Goal: Task Accomplishment & Management: Complete application form

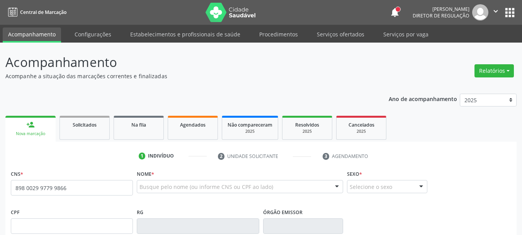
type input "898 0029 9779 9866"
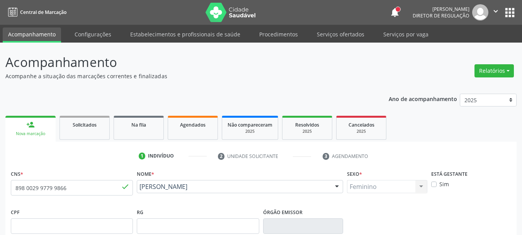
type input "20/[DATE]"
type input "Pollyana Ribeiro Ramalho Santos"
type input "(87) 99999-9999"
type input "079.843.634-47"
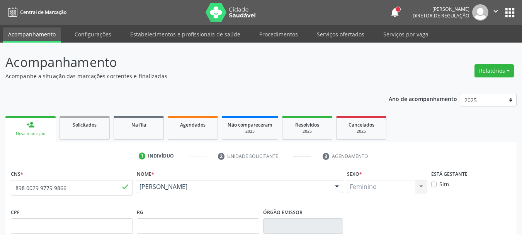
type input "S/N"
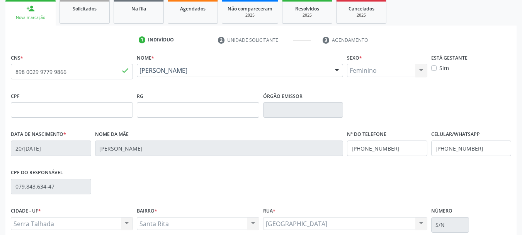
scroll to position [184, 0]
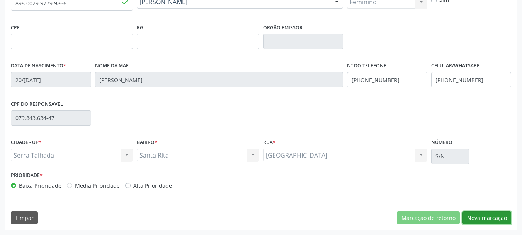
click at [495, 215] on button "Nova marcação" at bounding box center [487, 217] width 49 height 13
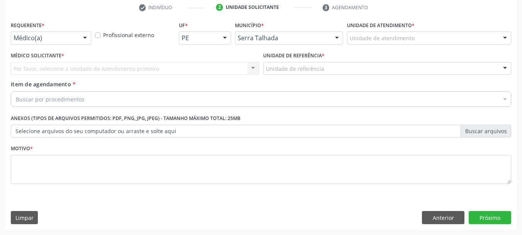
click at [46, 44] on div "Requerente * Médico(a) Médico(a) Enfermeiro(a) Paciente Nenhum resultado encont…" at bounding box center [51, 34] width 84 height 30
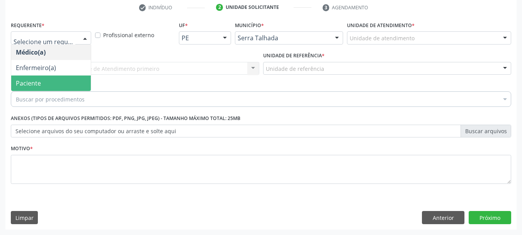
click at [48, 80] on span "Paciente" at bounding box center [51, 82] width 80 height 15
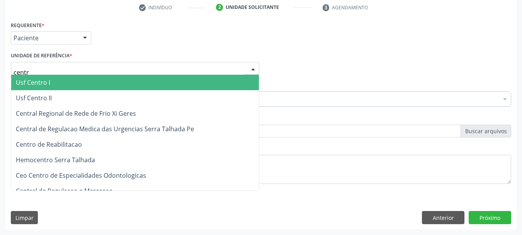
type input "centro"
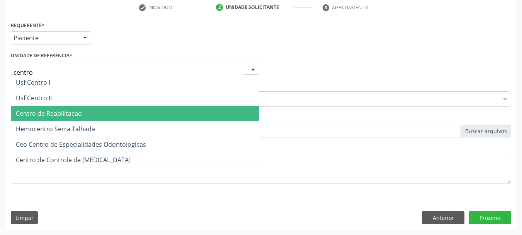
click at [77, 117] on span "Centro de Reabilitacao" at bounding box center [49, 113] width 66 height 9
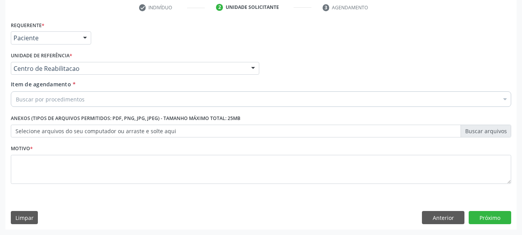
click at [76, 104] on div "Buscar por procedimentos" at bounding box center [261, 98] width 501 height 15
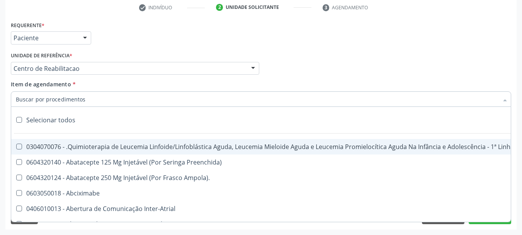
click at [81, 97] on input "Item de agendamento *" at bounding box center [257, 98] width 483 height 15
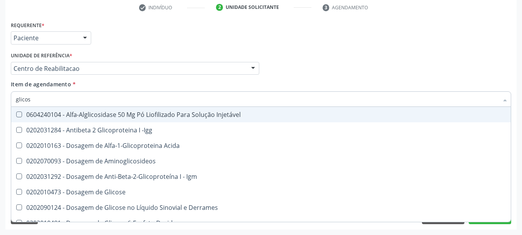
type input "glicose"
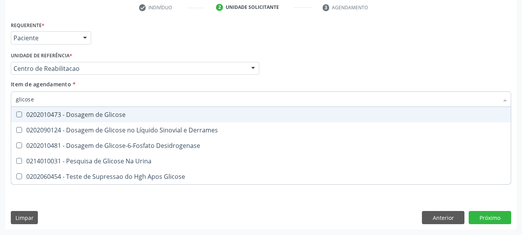
click at [80, 113] on div "0202010473 - Dosagem de Glicose" at bounding box center [261, 114] width 490 height 6
checkbox Glicose "true"
type input "glicos"
checkbox Glicose "false"
checkbox Desidrogenase "true"
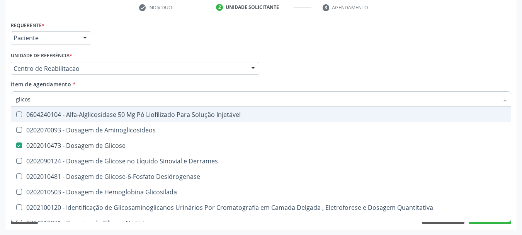
type input "glico"
checkbox Glicose "false"
checkbox Glicosilada "true"
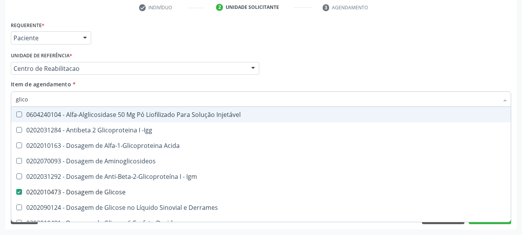
type input "glic"
checkbox Glicose "false"
checkbox Glicose "true"
type input "gli"
checkbox Glicose "false"
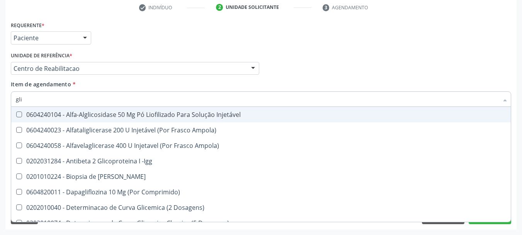
type input "gl"
checkbox Glicose "false"
type input "g"
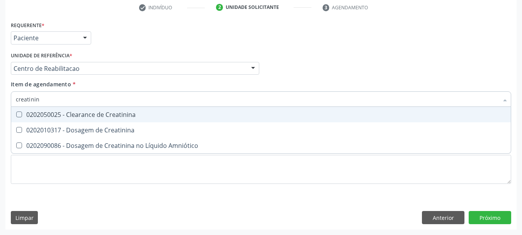
type input "creatinina"
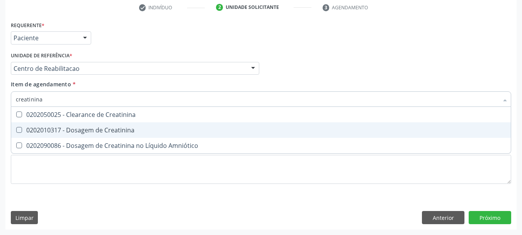
click at [97, 135] on span "0202010317 - Dosagem de Creatinina" at bounding box center [261, 129] width 500 height 15
checkbox Creatinina "true"
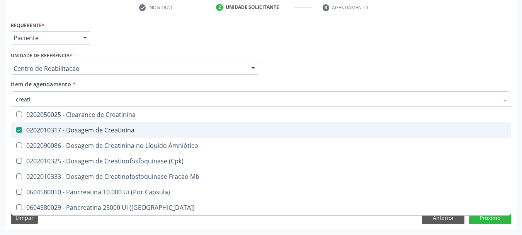
type input "creat"
checkbox Creatinina "false"
checkbox \(Cpk\) "true"
type input "crea"
checkbox \(Cpk\) "false"
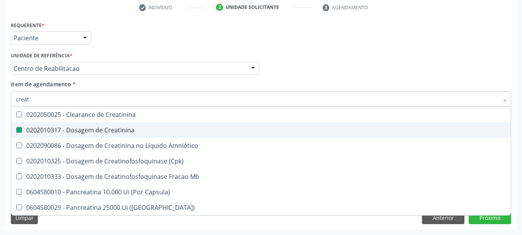
checkbox Capsula\) "true"
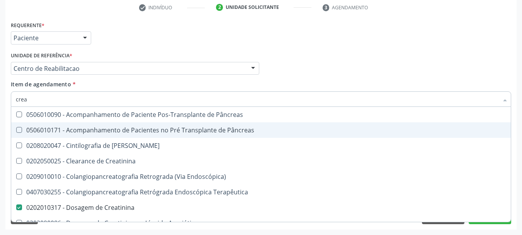
type input "cre"
checkbox Creatinina "false"
checkbox Oncologia "true"
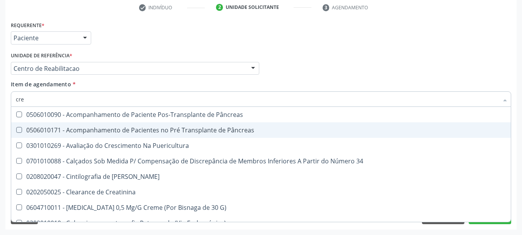
type input "cr"
checkbox Creatinina "false"
type input "c"
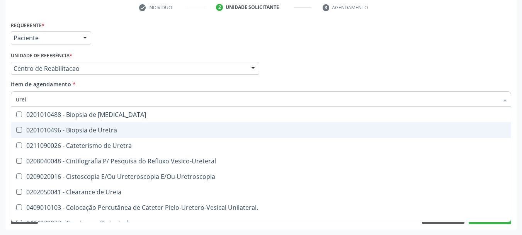
type input "ureia"
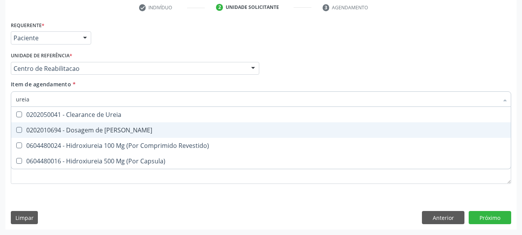
click at [96, 128] on div "0202010694 - Dosagem de Ureia" at bounding box center [261, 130] width 490 height 6
checkbox Ureia "true"
type input "ure"
checkbox Ureia "false"
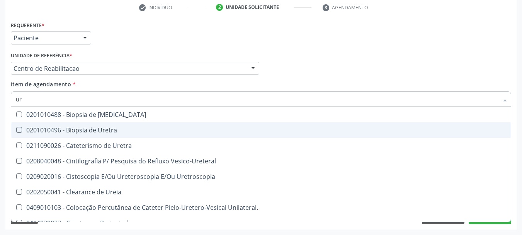
type input "u"
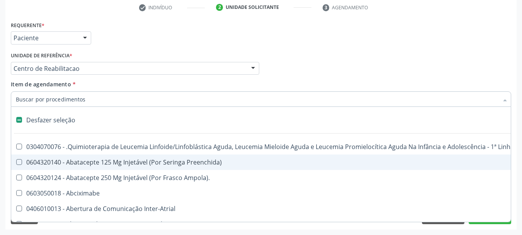
checkbox Capsula\) "false"
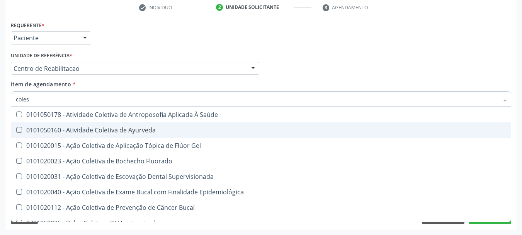
type input "colest"
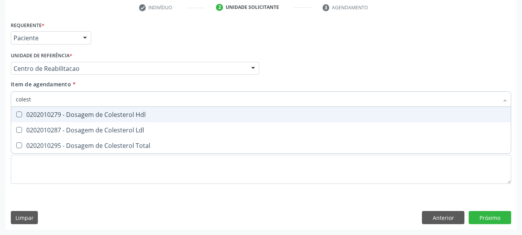
drag, startPoint x: 93, startPoint y: 116, endPoint x: 87, endPoint y: 128, distance: 13.0
click at [93, 116] on div "0202010279 - Dosagem de Colesterol Hdl" at bounding box center [261, 114] width 490 height 6
checkbox Hdl "true"
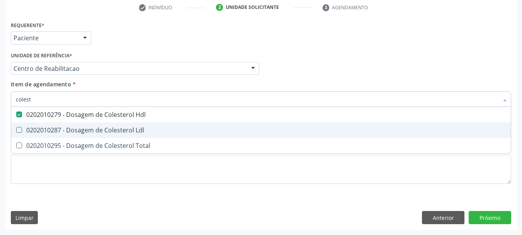
click at [87, 137] on span "0202010287 - Dosagem de Colesterol Ldl" at bounding box center [261, 129] width 500 height 15
checkbox Ldl "true"
click at [87, 138] on span "0202010295 - Dosagem de Colesterol Total" at bounding box center [261, 145] width 500 height 15
checkbox Total "true"
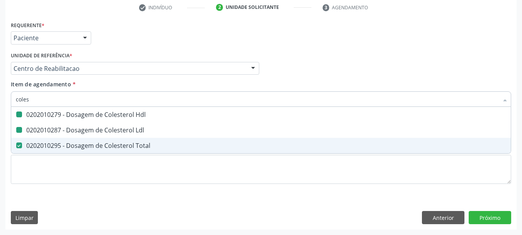
type input "cole"
checkbox Hdl "false"
checkbox Ldl "false"
checkbox Total "false"
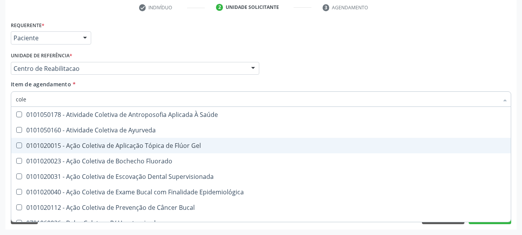
type input "col"
checkbox Hdl "false"
checkbox Ldl "false"
checkbox Total "false"
type input "c"
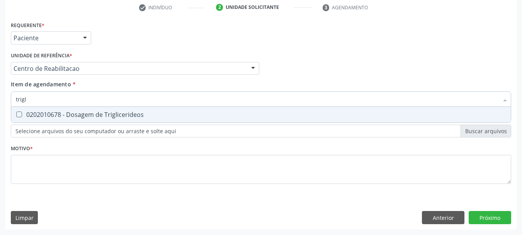
type input "trigli"
click at [121, 115] on div "0202010678 - Dosagem de Triglicerideos" at bounding box center [261, 114] width 490 height 6
checkbox Triglicerideos "true"
type input "tri"
checkbox Triglicerideos "false"
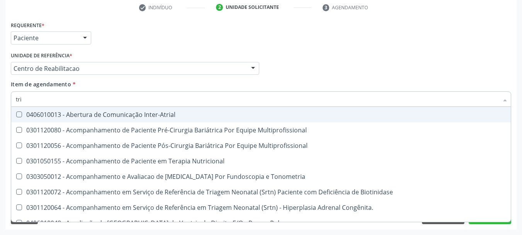
type input "tr"
checkbox Triglicerideos "false"
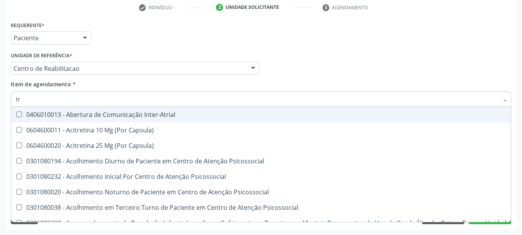
type input "t"
checkbox Triglicerideos "false"
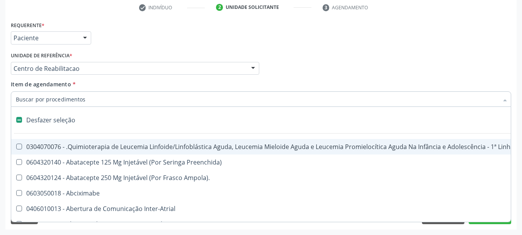
type input "g"
checkbox Linha "true"
checkbox Infusão "true"
checkbox Urostomizados "true"
checkbox Revestido\) "true"
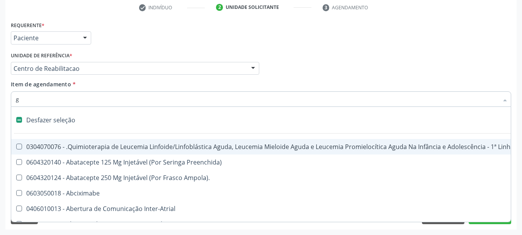
checkbox Capsula\) "true"
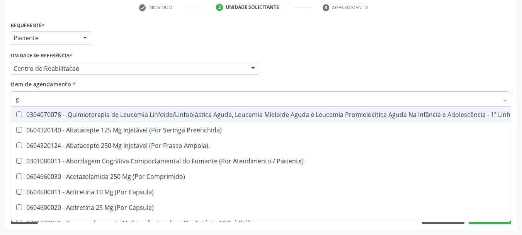
type input "gl"
checkbox Oftalmológica "true"
checkbox Pé "true"
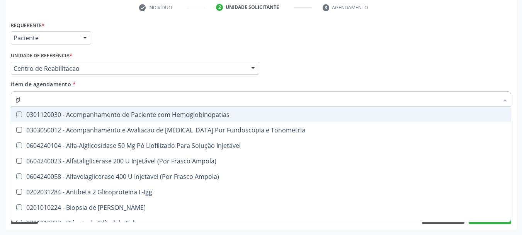
type input "gli"
checkbox \(Confirmatorio\) "true"
checkbox Glomerular "true"
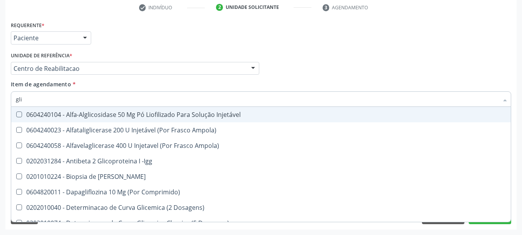
type input "glic"
checkbox Aminoglicosideos "true"
checkbox Glicose "false"
checkbox Derrames "true"
checkbox Triglicerideos "false"
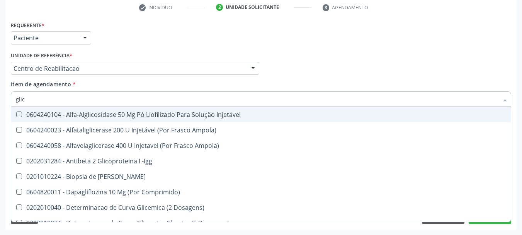
type input "glico"
checkbox Comprimido\) "true"
checkbox Aminoglicosideos "false"
type input "glicos"
checkbox Ampola\) "true"
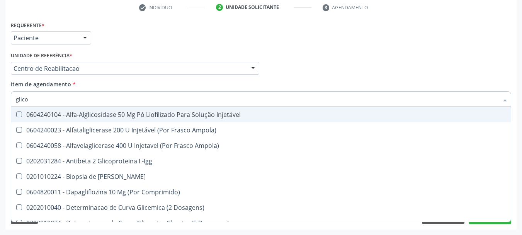
checkbox Comprimido\) "false"
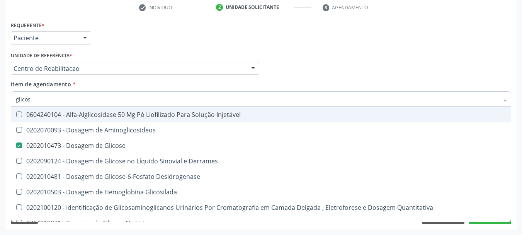
type input "glicosi"
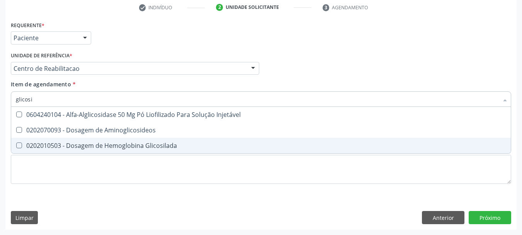
click at [134, 146] on div "0202010503 - Dosagem de Hemoglobina Glicosilada" at bounding box center [261, 145] width 490 height 6
checkbox Glicosilada "true"
type input "glico"
checkbox Glicosilada "false"
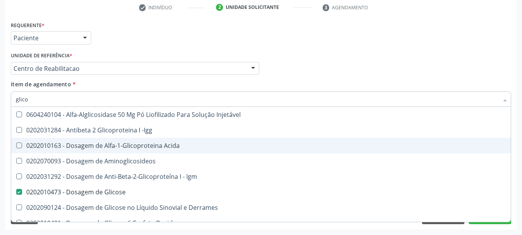
type input "glic"
checkbox Glicose "false"
checkbox Glicosilada "false"
checkbox Glicose "true"
type input "gli"
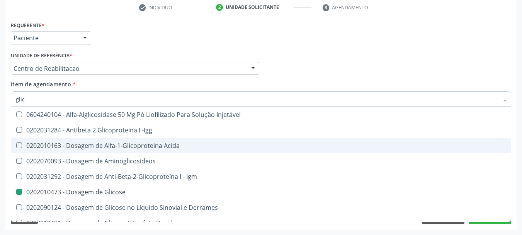
checkbox Glicose "false"
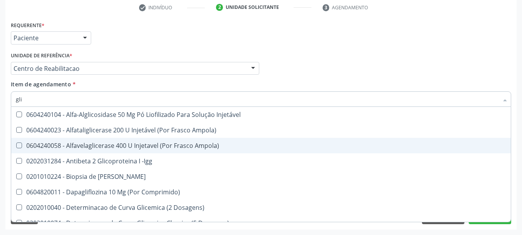
type input "gl"
checkbox Glicose "false"
checkbox Glicosilada "false"
checkbox Triglicerideos "false"
type input "g"
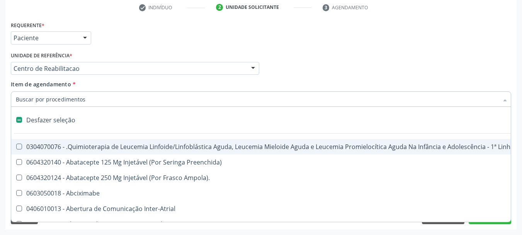
type input "j"
type input "hem"
checkbox Trabalho "true"
checkbox Cística "false"
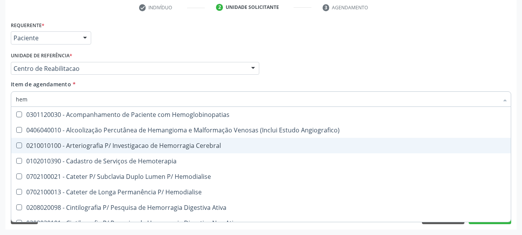
type input "hemo"
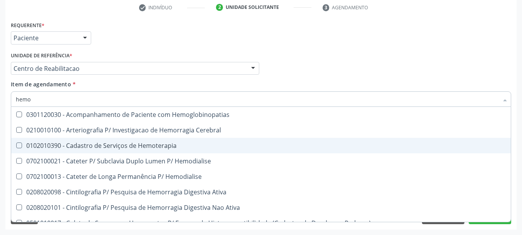
checkbox Glicosilada "true"
checkbox Semana\) "false"
type input "hemog"
checkbox Tardio\) "true"
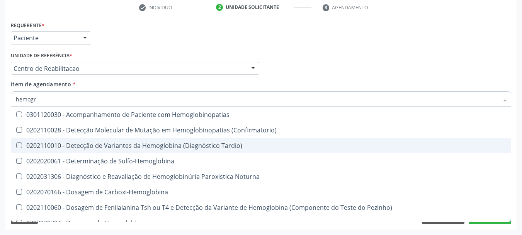
type input "hemogra"
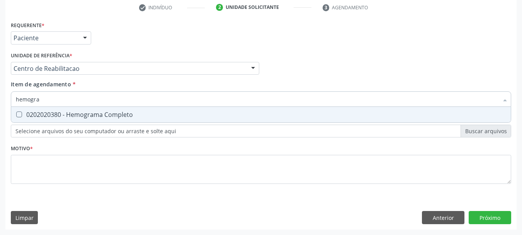
drag, startPoint x: 137, startPoint y: 111, endPoint x: 136, endPoint y: 115, distance: 3.9
click at [137, 112] on div "0202020380 - Hemograma Completo" at bounding box center [261, 114] width 490 height 6
checkbox Completo "true"
type input "hemog"
checkbox Completo "false"
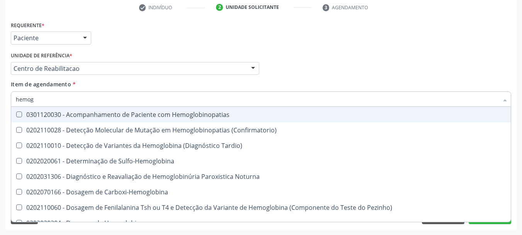
type input "hemo"
checkbox Glicosilada "false"
checkbox Completo "false"
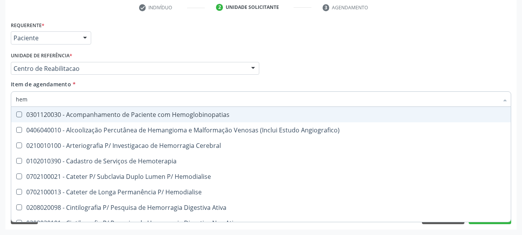
type input "he"
checkbox Glicosilada "false"
checkbox Hematocrito "true"
checkbox Completo "false"
checkbox Orgaos "true"
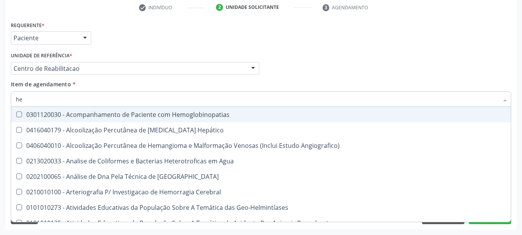
type input "h"
checkbox Glicosilada "false"
checkbox Completo "false"
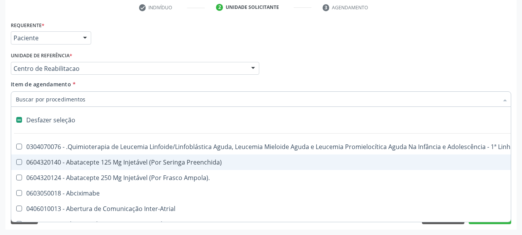
type input "u"
checkbox Hpv "true"
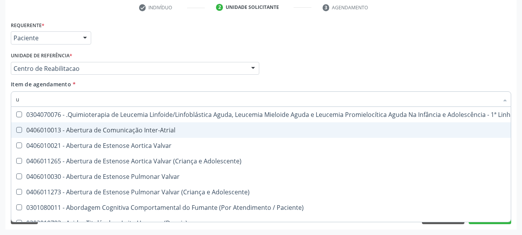
type input "ur"
checkbox Coagulação\ "true"
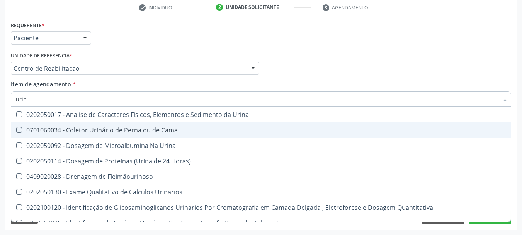
type input "urina"
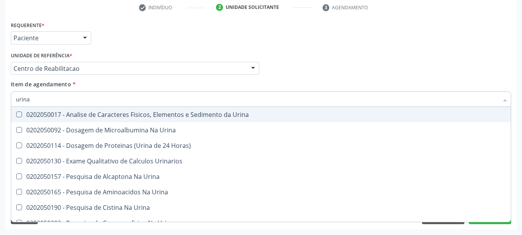
click at [132, 111] on div "0202050017 - Analise de Caracteres Fisicos, Elementos e Sedimento da Urina" at bounding box center [261, 114] width 490 height 6
checkbox Urina "true"
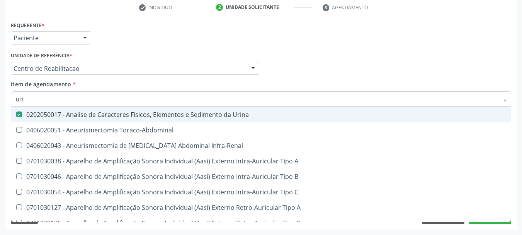
type input "ur"
checkbox Urina "false"
checkbox Cônica "true"
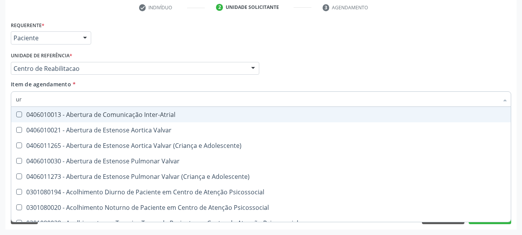
type input "u"
checkbox Urina "false"
checkbox Alimentos "true"
checkbox Ureia "false"
checkbox Alimentos "false"
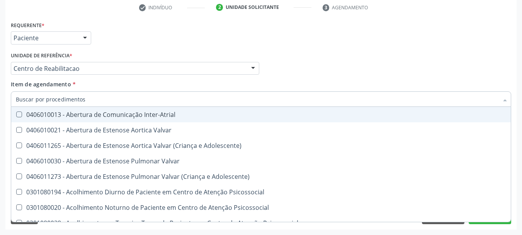
checkbox Segmento\) "true"
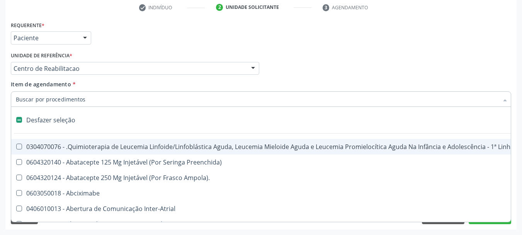
type input "t"
checkbox Reto "true"
checkbox Urina "false"
type input "t4"
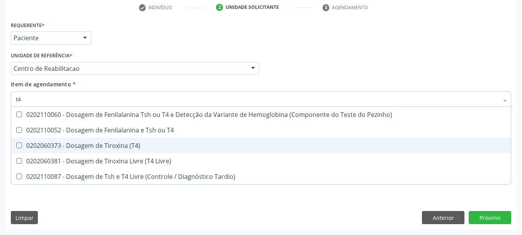
click at [124, 146] on div "0202060373 - Dosagem de Tiroxina (T4)" at bounding box center [261, 145] width 490 height 6
checkbox \(T4\) "true"
type input "t"
checkbox \(T4\) "false"
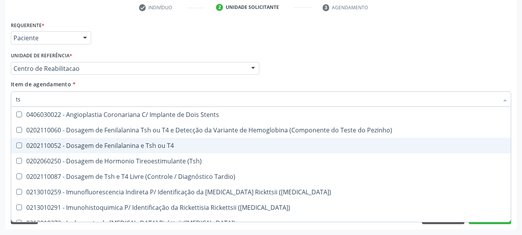
type input "tsh"
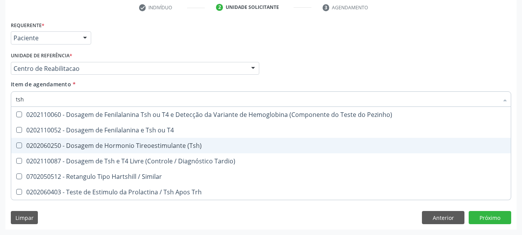
click at [136, 145] on div "0202060250 - Dosagem de Hormonio Tireoestimulante (Tsh)" at bounding box center [261, 145] width 490 height 6
checkbox \(Tsh\) "true"
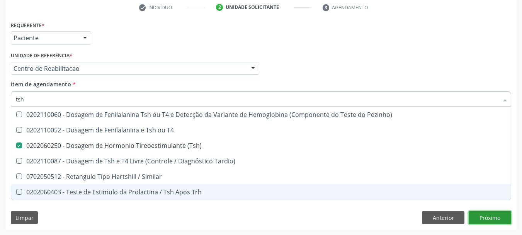
click at [487, 217] on div "Requerente * Paciente Médico(a) Enfermeiro(a) Paciente Nenhum resultado encontr…" at bounding box center [260, 124] width 511 height 210
checkbox T4 "true"
checkbox Tardio\) "true"
checkbox Similar "true"
checkbox Trh "true"
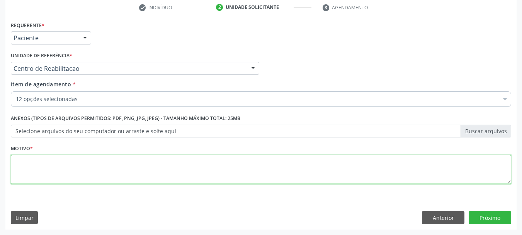
click at [35, 174] on textarea at bounding box center [261, 169] width 501 height 29
type textarea "..."
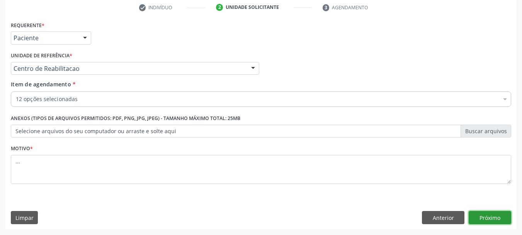
click at [497, 216] on button "Próximo" at bounding box center [490, 217] width 43 height 13
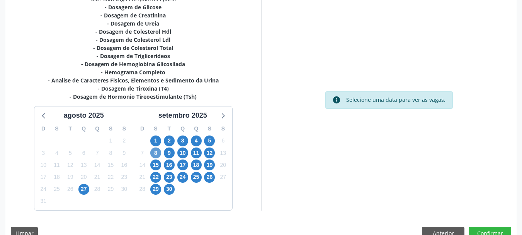
scroll to position [191, 0]
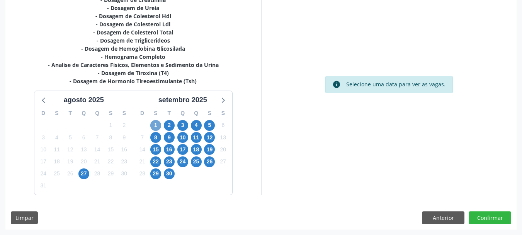
click at [157, 125] on span "1" at bounding box center [155, 125] width 11 height 11
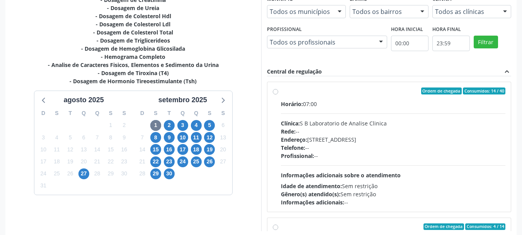
click at [281, 91] on label "Ordem de chegada Consumidos: 14 / 40 Horário: 07:00 Clínica: S B Laboratorio de…" at bounding box center [393, 146] width 225 height 119
click at [274, 91] on input "Ordem de chegada Consumidos: 14 / 40 Horário: 07:00 Clínica: S B Laboratorio de…" at bounding box center [275, 90] width 5 height 7
radio input "true"
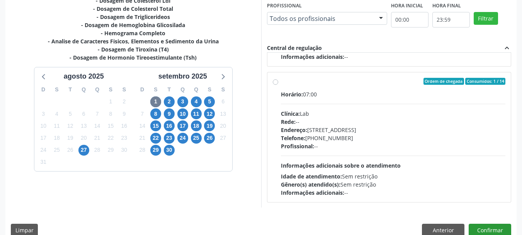
scroll to position [227, 0]
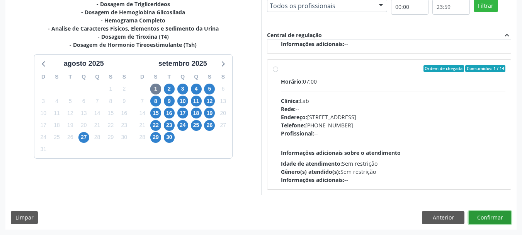
click at [502, 220] on button "Confirmar" at bounding box center [490, 217] width 43 height 13
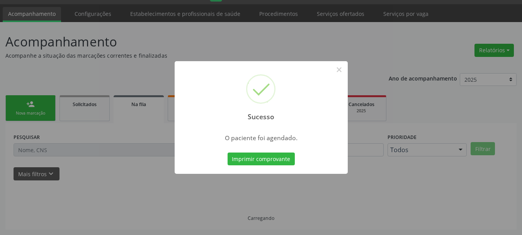
scroll to position [20, 0]
click at [275, 155] on button "Imprimir comprovante" at bounding box center [261, 158] width 67 height 13
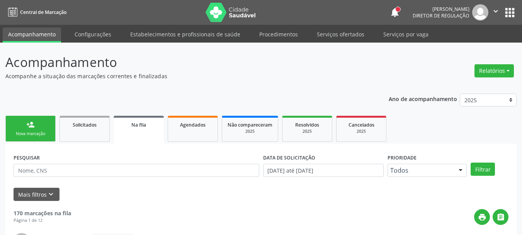
click at [504, 12] on button "apps" at bounding box center [510, 13] width 14 height 14
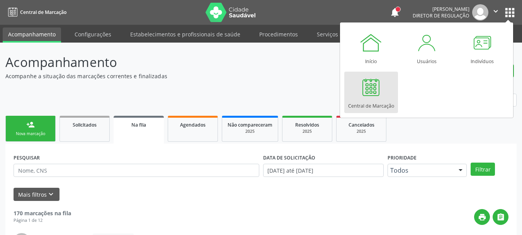
click at [366, 85] on div at bounding box center [370, 86] width 23 height 23
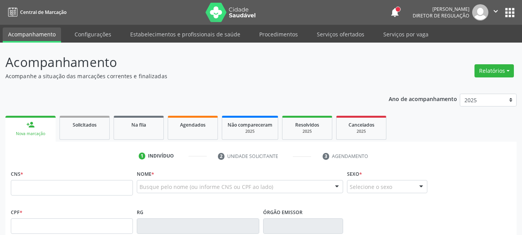
click at [68, 196] on fieldset "CNS *" at bounding box center [72, 184] width 122 height 33
click at [70, 194] on input "text" at bounding box center [72, 187] width 122 height 15
type input "163 9147 1070 0008"
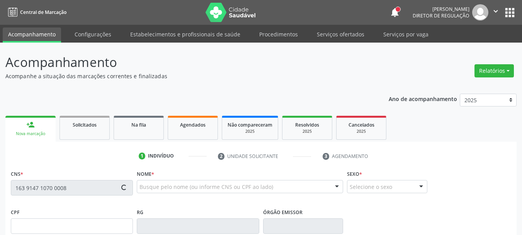
click at [0, 1] on div "Central de Marcação notifications Ana Paula da Silva Lima Diretor de regulação …" at bounding box center [261, 117] width 522 height 235
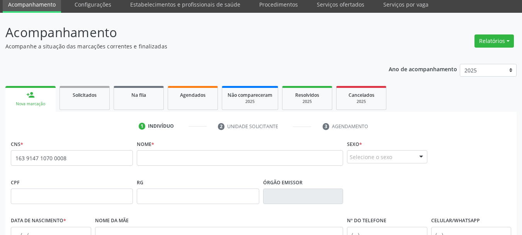
scroll to position [77, 0]
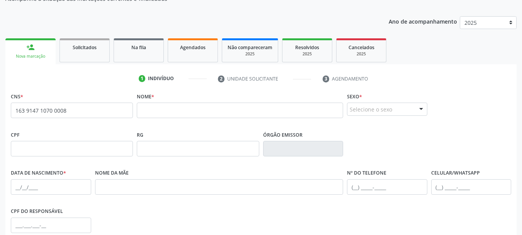
click at [110, 112] on span "none" at bounding box center [112, 109] width 34 height 9
drag, startPoint x: 112, startPoint y: 111, endPoint x: 0, endPoint y: 109, distance: 111.7
click at [0, 109] on div "Acompanhamento Acompanhe a situação das marcações correntes e finalizadas Relat…" at bounding box center [261, 153] width 522 height 376
click at [81, 131] on div "CPF" at bounding box center [72, 142] width 122 height 27
drag, startPoint x: 82, startPoint y: 111, endPoint x: 0, endPoint y: 122, distance: 82.6
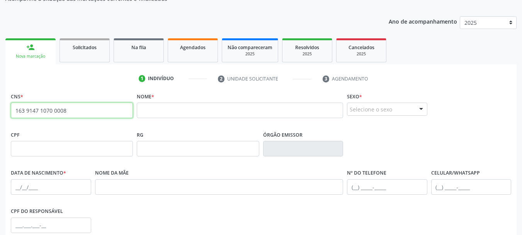
click at [0, 122] on div "Acompanhamento Acompanhe a situação das marcações correntes e finalizadas Relat…" at bounding box center [261, 153] width 522 height 376
paste input "163 9447 1070 0008"
type input "163 9447 1070 0008"
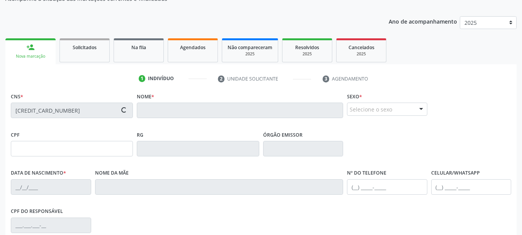
type input "21/02/1983"
type input "Irene Alves dos Santos"
type input "(87) 99999-9999"
type input "S/N"
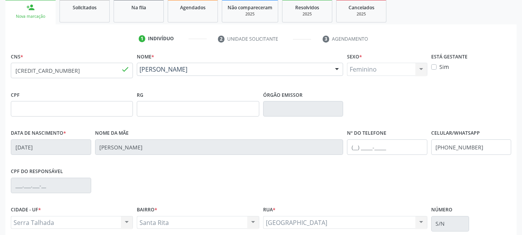
scroll to position [155, 0]
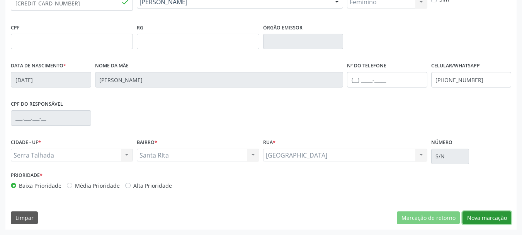
click at [476, 214] on button "Nova marcação" at bounding box center [487, 217] width 49 height 13
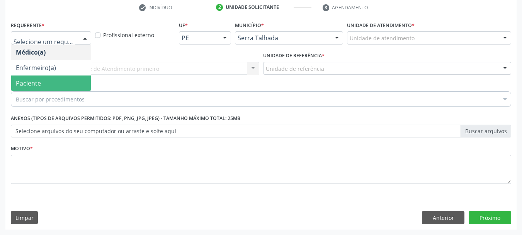
drag, startPoint x: 40, startPoint y: 79, endPoint x: 44, endPoint y: 72, distance: 8.0
click at [41, 77] on span "Paciente" at bounding box center [51, 82] width 80 height 15
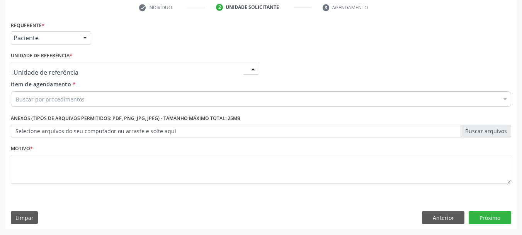
click at [48, 62] on div at bounding box center [135, 68] width 249 height 13
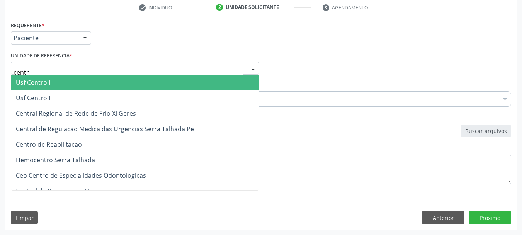
type input "centro"
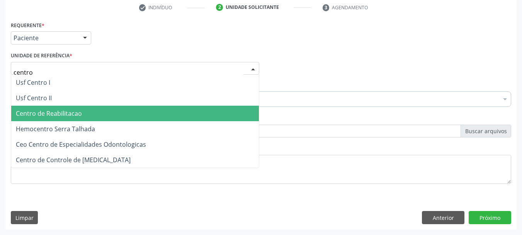
click at [71, 111] on span "Centro de Reabilitacao" at bounding box center [49, 113] width 66 height 9
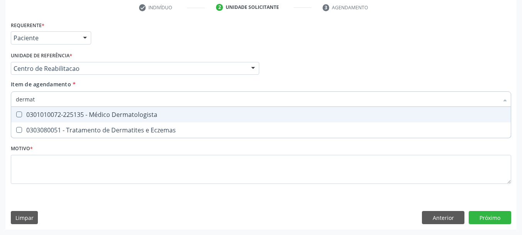
type input "dermato"
click at [70, 117] on div "0301010072-225135 - Médico Dermatologista" at bounding box center [261, 114] width 490 height 6
checkbox Dermatologista "true"
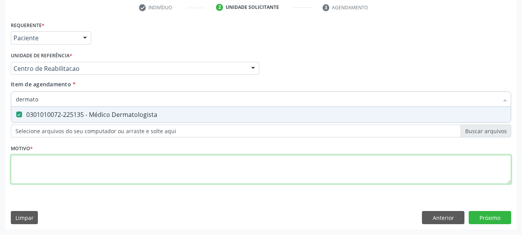
click at [58, 166] on div "Requerente * Paciente Médico(a) Enfermeiro(a) Paciente Nenhum resultado encontr…" at bounding box center [261, 106] width 501 height 175
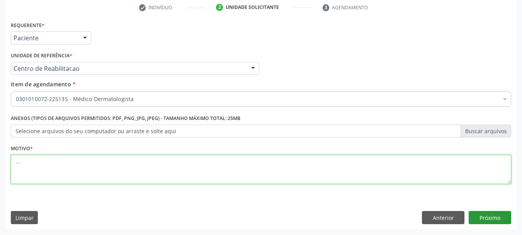
type textarea "..."
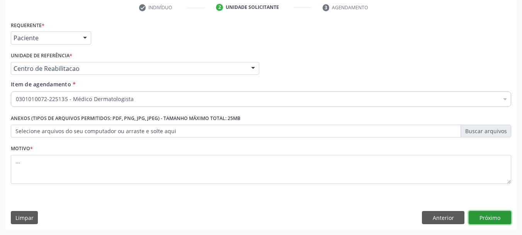
click at [490, 216] on button "Próximo" at bounding box center [490, 217] width 43 height 13
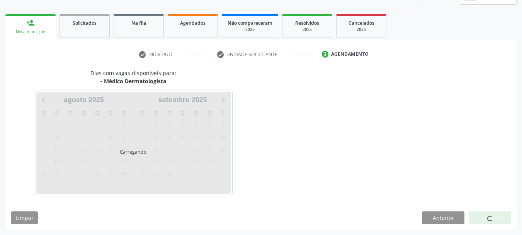
scroll to position [102, 0]
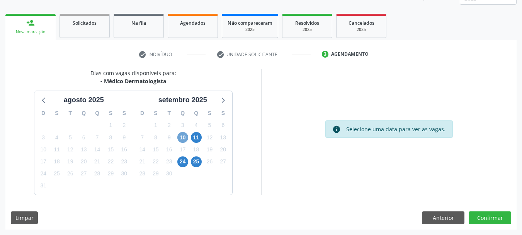
click at [184, 137] on span "10" at bounding box center [182, 137] width 11 height 11
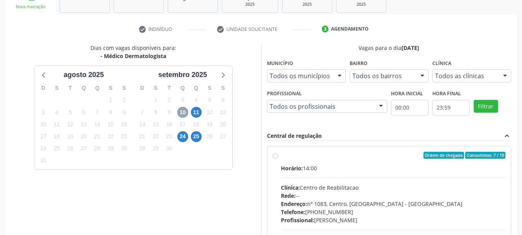
scroll to position [140, 0]
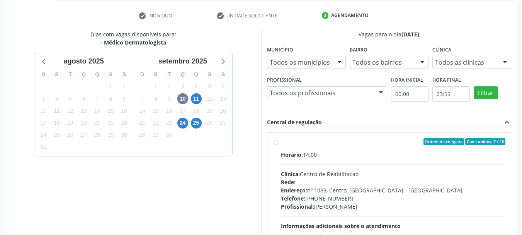
drag, startPoint x: 274, startPoint y: 143, endPoint x: 288, endPoint y: 143, distance: 13.9
click at [281, 143] on label "Ordem de chegada Consumidos: 7 / 10 Horário: 14:00 Clínica: Centro de Reabilita…" at bounding box center [393, 197] width 225 height 119
click at [275, 143] on input "Ordem de chegada Consumidos: 7 / 10 Horário: 14:00 Clínica: Centro de Reabilita…" at bounding box center [275, 141] width 5 height 7
radio input "true"
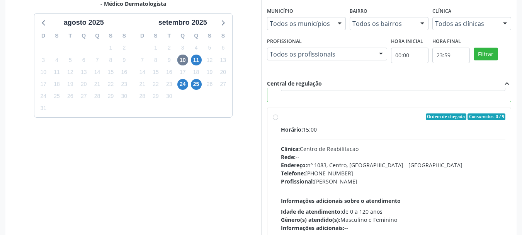
scroll to position [227, 0]
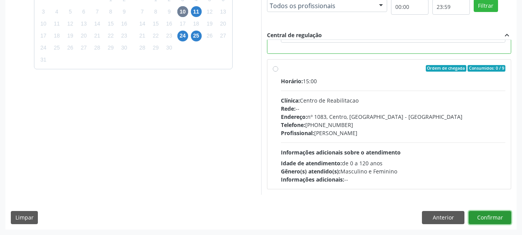
click at [494, 219] on button "Confirmar" at bounding box center [490, 217] width 43 height 13
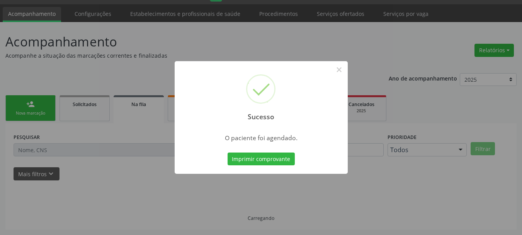
scroll to position [20, 0]
click at [283, 158] on button "Imprimir comprovante" at bounding box center [261, 158] width 67 height 13
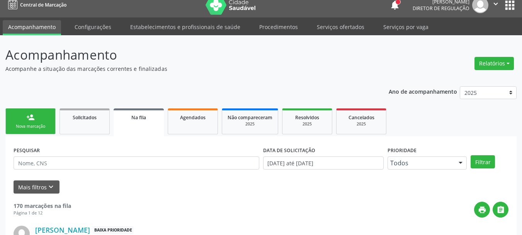
scroll to position [0, 0]
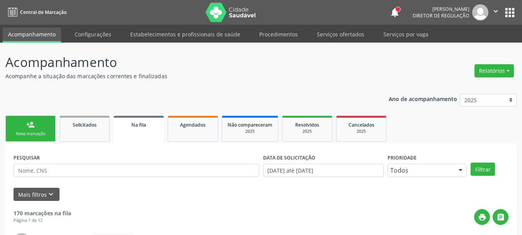
click at [504, 13] on button "apps" at bounding box center [510, 13] width 14 height 14
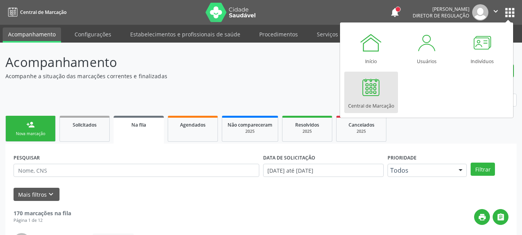
click at [374, 100] on div "Central de Marcação" at bounding box center [371, 104] width 46 height 10
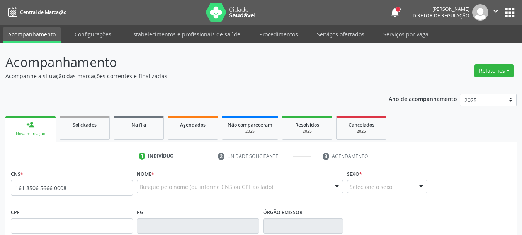
type input "161 8506 5666 0008"
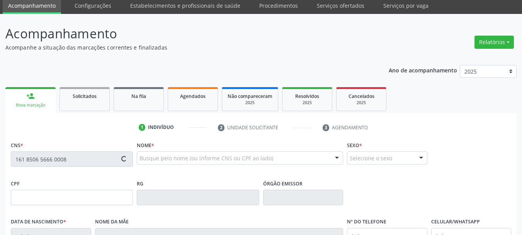
scroll to position [77, 0]
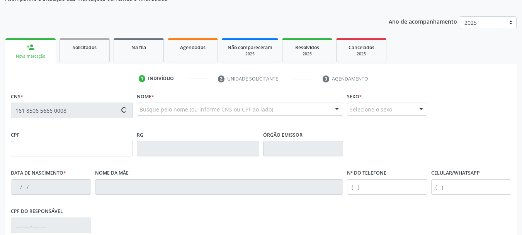
type input "21/02/1986"
type input "Helena Sipriano Nadcimento"
type input "[PHONE_NUMBER]"
type input "S/N"
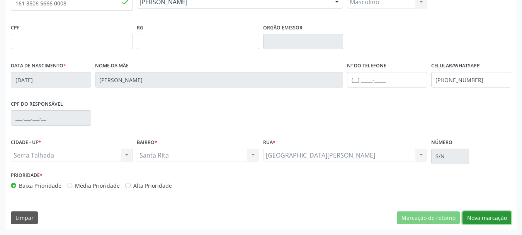
drag, startPoint x: 487, startPoint y: 220, endPoint x: 482, endPoint y: 217, distance: 6.4
click at [487, 220] on button "Nova marcação" at bounding box center [487, 217] width 49 height 13
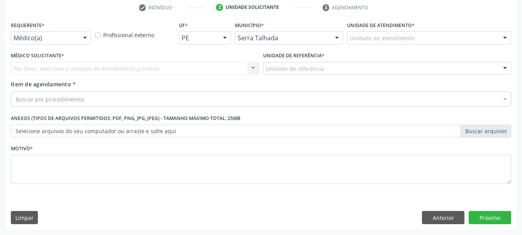
scroll to position [148, 0]
click at [76, 40] on div "Médico(a)" at bounding box center [51, 37] width 80 height 13
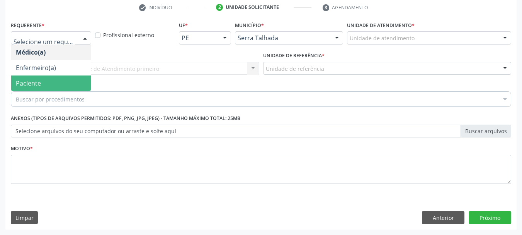
click at [55, 84] on span "Paciente" at bounding box center [51, 82] width 80 height 15
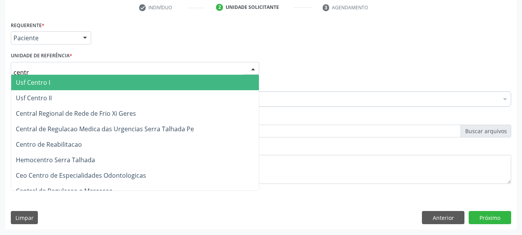
type input "centro"
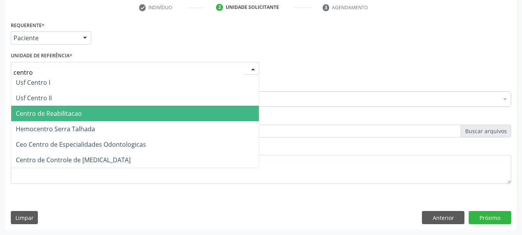
click at [48, 115] on span "Centro de Reabilitacao" at bounding box center [49, 113] width 66 height 9
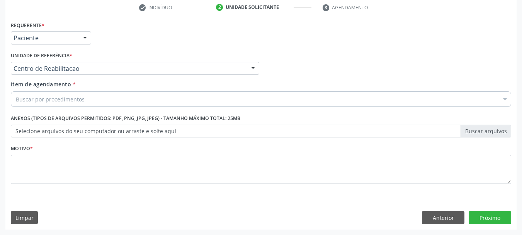
drag, startPoint x: 58, startPoint y: 107, endPoint x: 58, endPoint y: 100, distance: 6.6
click at [58, 107] on div "Item de agendamento * Buscar por procedimentos Selecionar todos 0304070076 - .Q…" at bounding box center [261, 95] width 504 height 30
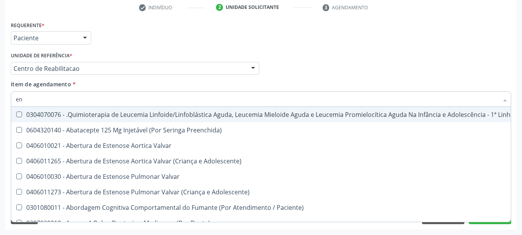
type input "e"
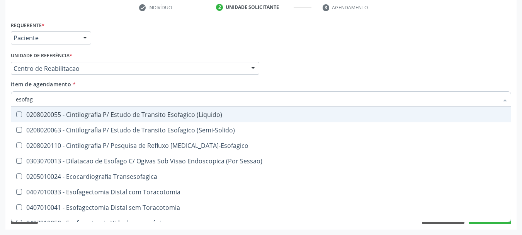
type input "esofago"
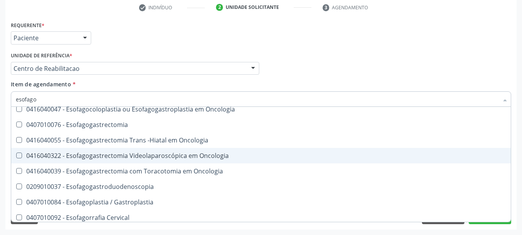
scroll to position [39, 0]
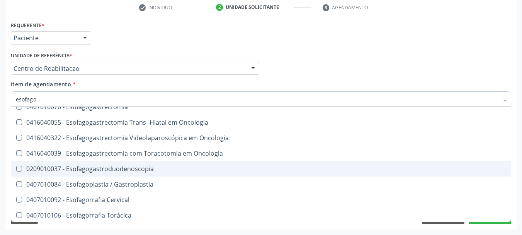
click at [144, 163] on span "0209010037 - Esofagogastroduodenoscopia" at bounding box center [261, 168] width 500 height 15
checkbox Esofagogastroduodenoscopia "true"
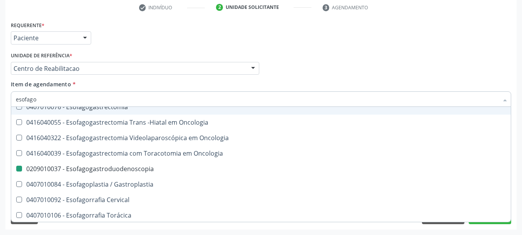
click at [293, 72] on div "Médico Solicitante Por favor, selecione a Unidade de Atendimento primeiro Nenhu…" at bounding box center [261, 65] width 504 height 30
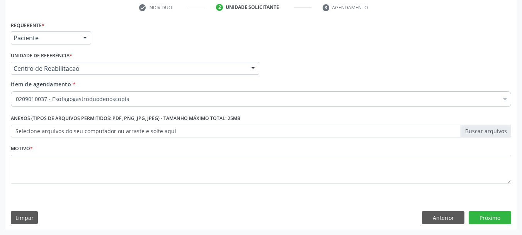
scroll to position [0, 0]
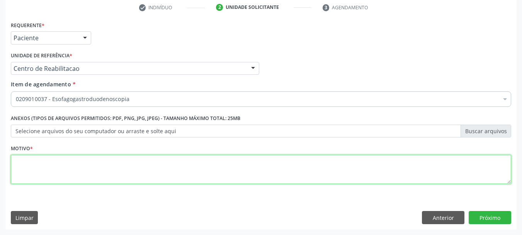
click at [93, 170] on textarea at bounding box center [261, 169] width 501 height 29
type textarea "..."
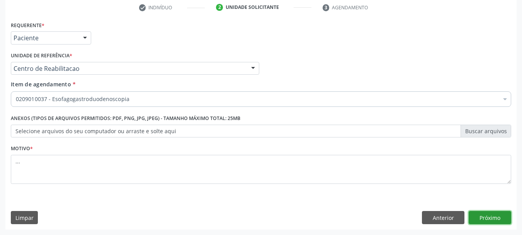
click at [491, 218] on button "Próximo" at bounding box center [490, 217] width 43 height 13
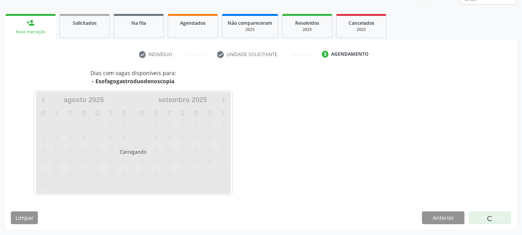
scroll to position [102, 0]
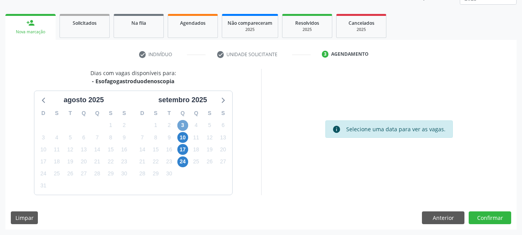
click at [186, 126] on span "3" at bounding box center [182, 125] width 11 height 11
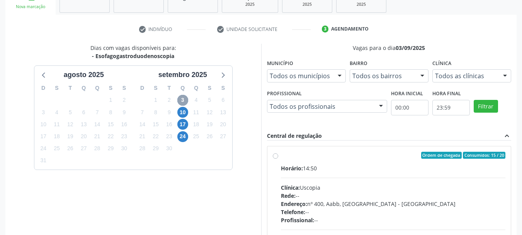
scroll to position [140, 0]
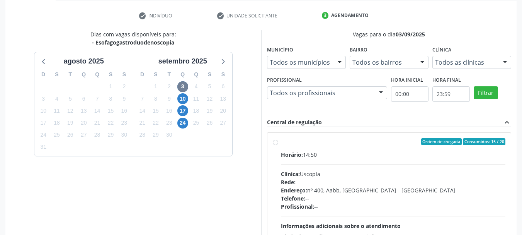
click at [281, 142] on label "Ordem de chegada Consumidos: 15 / 20 Horário: 14:50 Clínica: Uscopia Rede: -- E…" at bounding box center [393, 197] width 225 height 119
click at [273, 142] on input "Ordem de chegada Consumidos: 15 / 20 Horário: 14:50 Clínica: Uscopia Rede: -- E…" at bounding box center [275, 141] width 5 height 7
radio input "true"
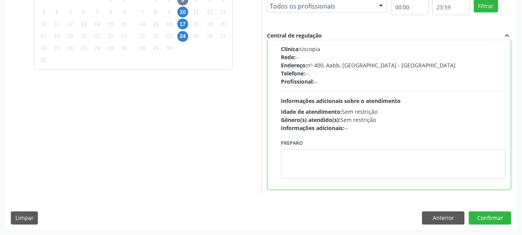
scroll to position [227, 0]
click at [476, 217] on button "Confirmar" at bounding box center [490, 217] width 43 height 13
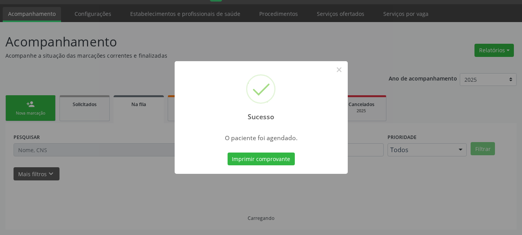
scroll to position [20, 0]
click at [273, 162] on button "Imprimir comprovante" at bounding box center [261, 158] width 67 height 13
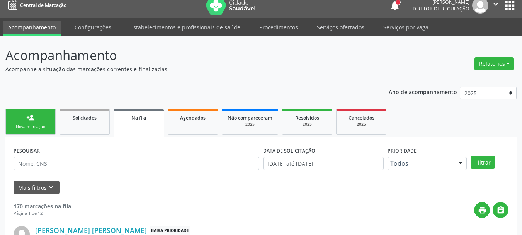
scroll to position [0, 0]
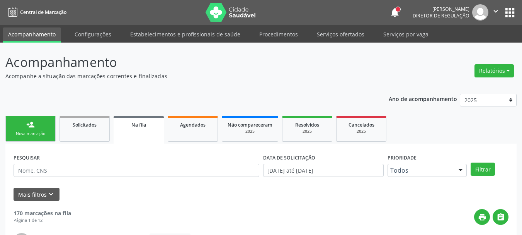
click at [507, 12] on button "apps" at bounding box center [510, 13] width 14 height 14
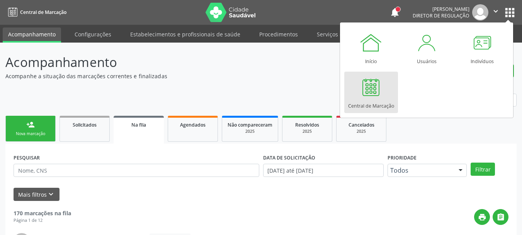
click at [375, 100] on div "Central de Marcação" at bounding box center [371, 104] width 46 height 10
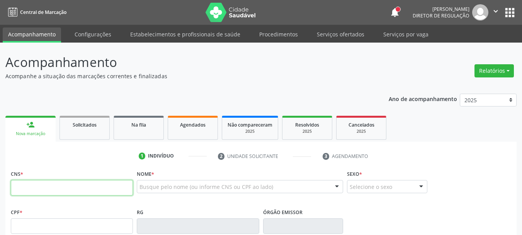
click at [41, 184] on input "text" at bounding box center [72, 187] width 122 height 15
type input "706 2020 6700 9461"
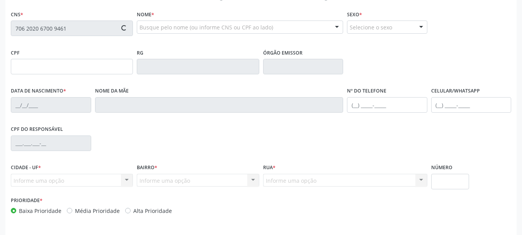
scroll to position [146, 0]
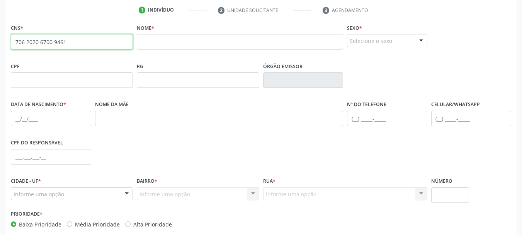
drag, startPoint x: 84, startPoint y: 43, endPoint x: 0, endPoint y: 44, distance: 84.3
click at [0, 44] on div "Acompanhamento Acompanhe a situação das marcações correntes e finalizadas Relat…" at bounding box center [261, 85] width 522 height 376
paste input "898 0040 8955 3972"
type input "898 0040 8955 3972"
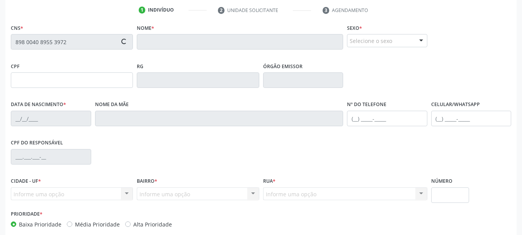
type input "3[DATE]"
type input "[PERSON_NAME]"
type input "[PHONE_NUMBER]"
type input "1002"
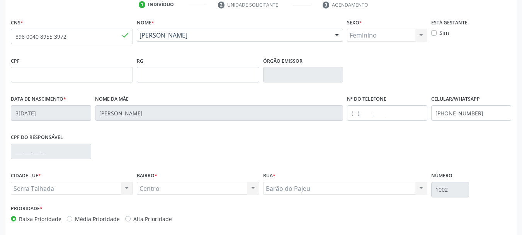
scroll to position [184, 0]
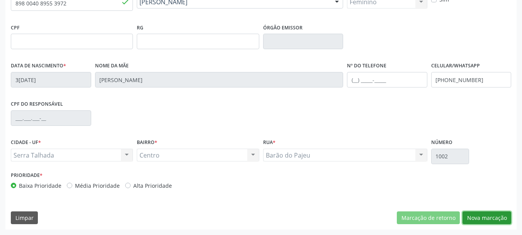
click at [503, 225] on div "CNS * 898 0040 8955 3972 done Nome * [PERSON_NAME] [PERSON_NAME] CNS: 898 0040 …" at bounding box center [260, 106] width 511 height 246
click at [490, 210] on div "CNS * 898 0040 8955 3972 done Nome * [PERSON_NAME] [PERSON_NAME] CNS: 898 0040 …" at bounding box center [260, 106] width 511 height 246
drag, startPoint x: 487, startPoint y: 217, endPoint x: 481, endPoint y: 221, distance: 7.5
click at [485, 218] on button "Nova marcação" at bounding box center [487, 217] width 49 height 13
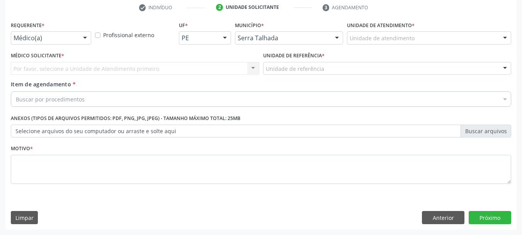
click at [50, 32] on div "Requerente * Médico(a) Médico(a) Enfermeiro(a) Paciente Nenhum resultado encont…" at bounding box center [51, 31] width 80 height 25
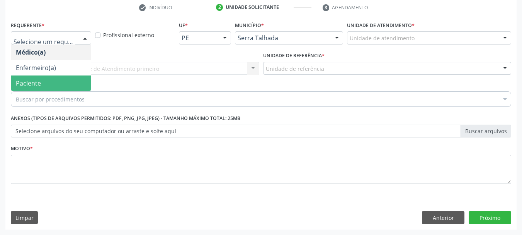
click at [35, 89] on span "Paciente" at bounding box center [51, 82] width 80 height 15
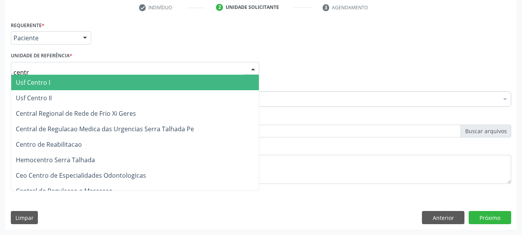
type input "centro"
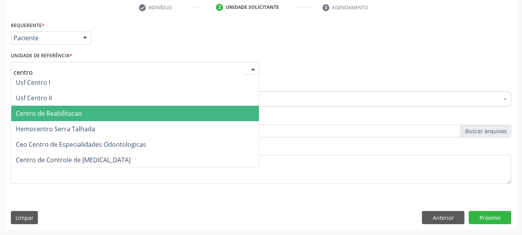
click at [67, 110] on span "Centro de Reabilitacao" at bounding box center [49, 113] width 66 height 9
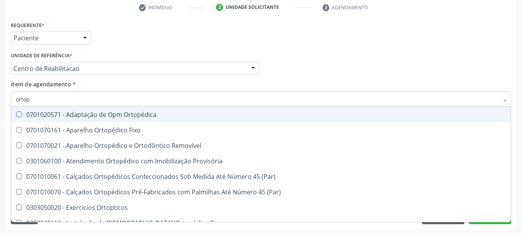
type input "ortope"
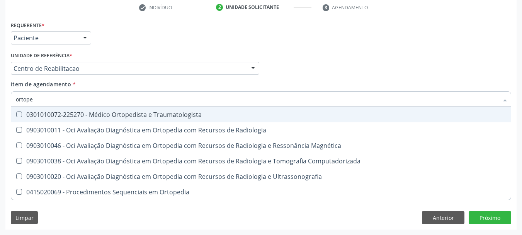
click at [92, 114] on div "0301010072-225270 - Médico Ortopedista e Traumatologista" at bounding box center [261, 114] width 490 height 6
checkbox Traumatologista "true"
click at [314, 73] on div "Médico Solicitante Por favor, selecione a Unidade de Atendimento primeiro Nenhu…" at bounding box center [261, 65] width 504 height 30
checkbox Radiologia "true"
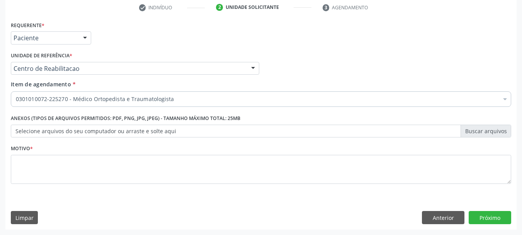
click at [306, 79] on div "Médico Solicitante Por favor, selecione a Unidade de Atendimento primeiro Nenhu…" at bounding box center [261, 65] width 504 height 30
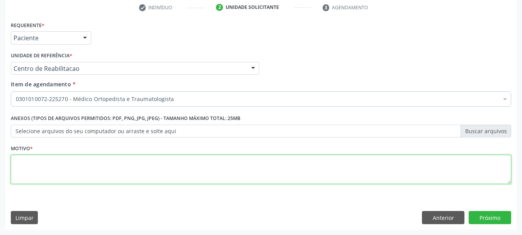
click at [218, 158] on textarea at bounding box center [261, 169] width 501 height 29
type textarea ";"
type textarea "...."
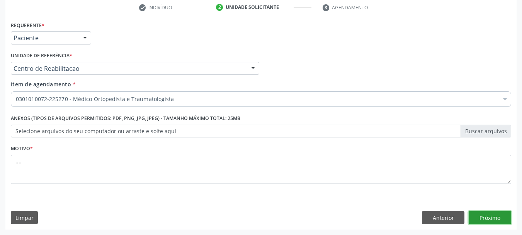
click at [497, 216] on button "Próximo" at bounding box center [490, 217] width 43 height 13
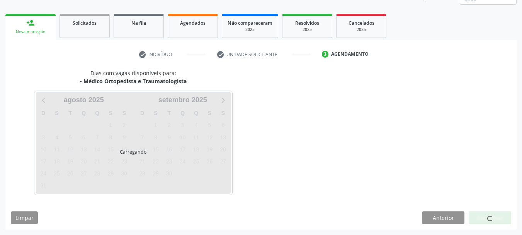
scroll to position [102, 0]
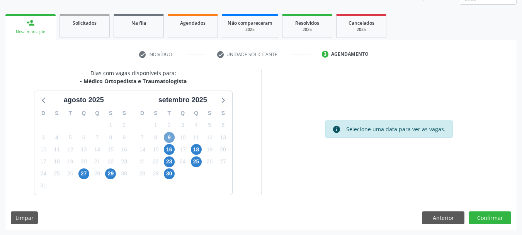
drag, startPoint x: 170, startPoint y: 137, endPoint x: 257, endPoint y: 141, distance: 87.5
click at [169, 137] on span "9" at bounding box center [169, 137] width 11 height 11
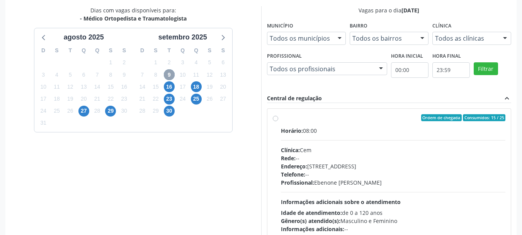
scroll to position [179, 0]
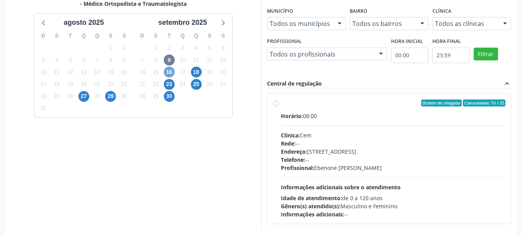
click at [171, 72] on span "16" at bounding box center [169, 71] width 11 height 11
click at [170, 82] on span "23" at bounding box center [169, 84] width 11 height 11
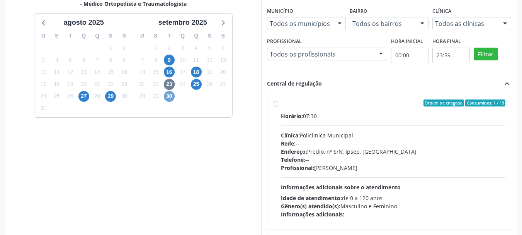
click at [170, 99] on span "30" at bounding box center [169, 96] width 11 height 11
click at [200, 70] on span "18" at bounding box center [196, 71] width 11 height 11
drag, startPoint x: 273, startPoint y: 103, endPoint x: 310, endPoint y: 112, distance: 37.8
click at [281, 103] on label "Ordem de chegada Consumidos: 14 / 20 Horário: 07:30 Clínica: Policlinica Munici…" at bounding box center [393, 158] width 225 height 119
click at [274, 103] on input "Ordem de chegada Consumidos: 14 / 20 Horário: 07:30 Clínica: Policlinica Munici…" at bounding box center [275, 102] width 5 height 7
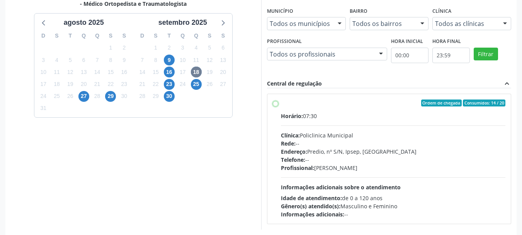
radio input "true"
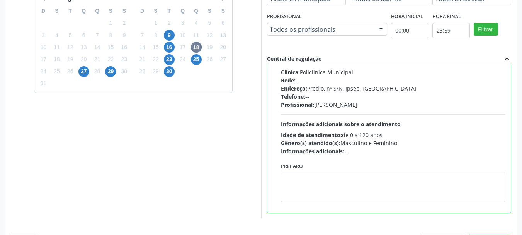
scroll to position [227, 0]
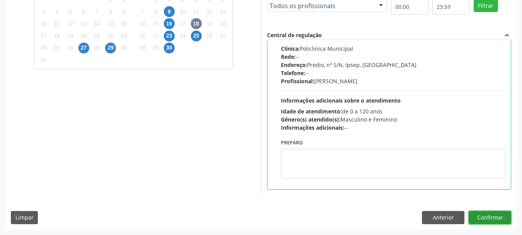
click at [491, 216] on button "Confirmar" at bounding box center [490, 217] width 43 height 13
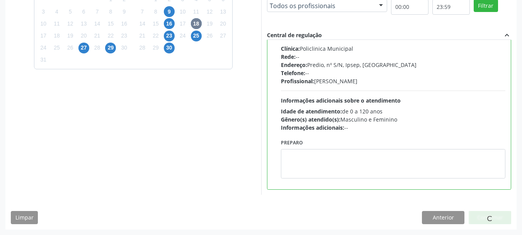
scroll to position [20, 0]
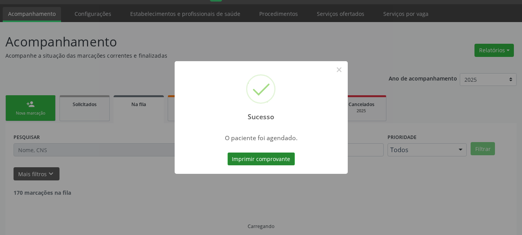
click at [275, 162] on button "Imprimir comprovante" at bounding box center [261, 158] width 67 height 13
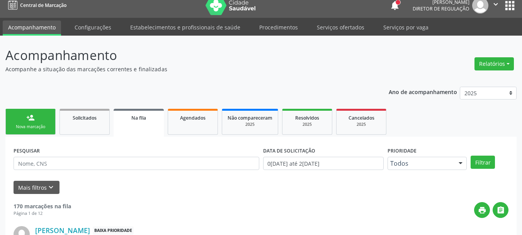
scroll to position [0, 0]
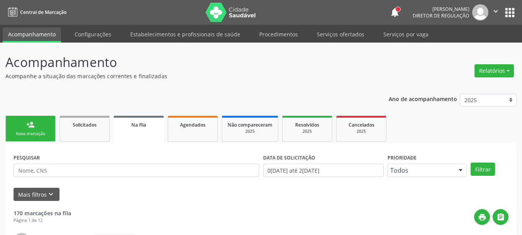
click at [516, 17] on button "apps" at bounding box center [510, 13] width 14 height 14
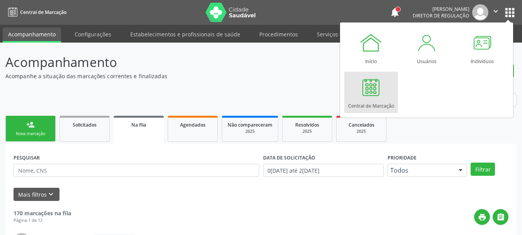
click at [353, 106] on div "Central de Marcação" at bounding box center [371, 104] width 46 height 10
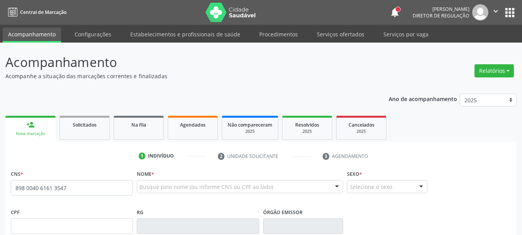
type input "898 0040 6161 3547"
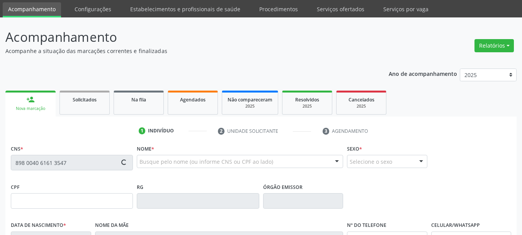
scroll to position [39, 0]
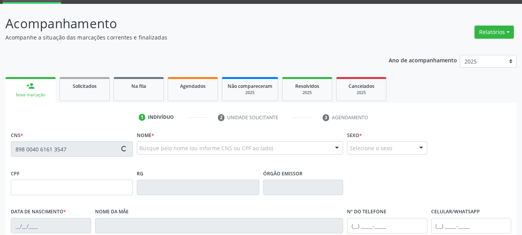
type input "110.754.414-98"
type input "[DATE]"
type input "[PERSON_NAME] Goes de [GEOGRAPHIC_DATA]"
type input "[PHONE_NUMBER]"
type input "1605"
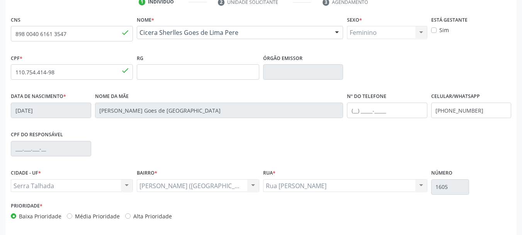
scroll to position [155, 0]
drag, startPoint x: 492, startPoint y: 109, endPoint x: 326, endPoint y: 92, distance: 167.1
click at [326, 92] on div "Data de nascimento * [DATE] Nome da mãe [PERSON_NAME] Goes de Lima Nº do Telefo…" at bounding box center [261, 109] width 504 height 38
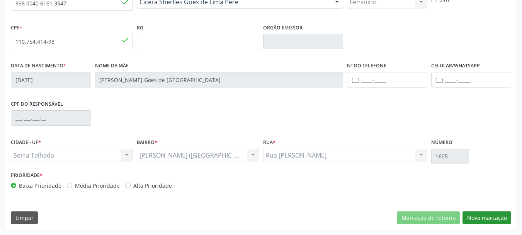
click at [505, 224] on div "CNS 898 0040 6161 3547 done Nome * Cicera Sherlles Goes de Lima Pere [PERSON_NA…" at bounding box center [260, 106] width 511 height 246
click at [503, 220] on button "Nova marcação" at bounding box center [487, 217] width 49 height 13
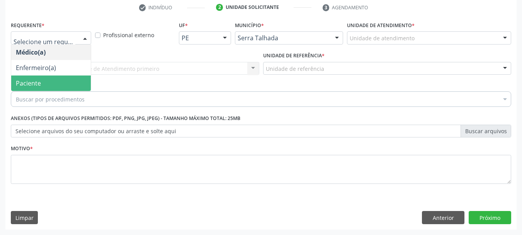
click at [50, 78] on span "Paciente" at bounding box center [51, 82] width 80 height 15
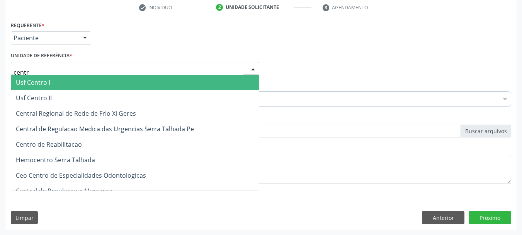
type input "centro"
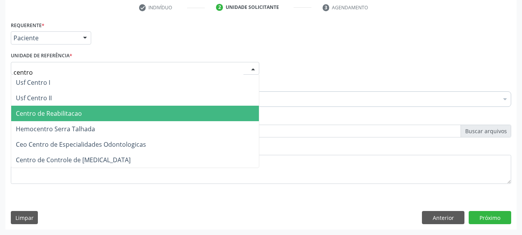
click at [55, 114] on span "Centro de Reabilitacao" at bounding box center [49, 113] width 66 height 9
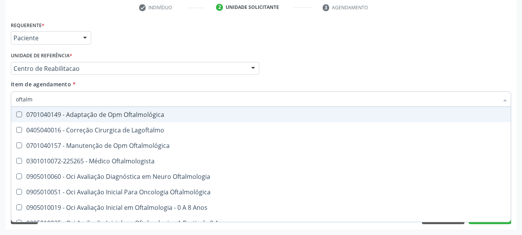
type input "oftalmo"
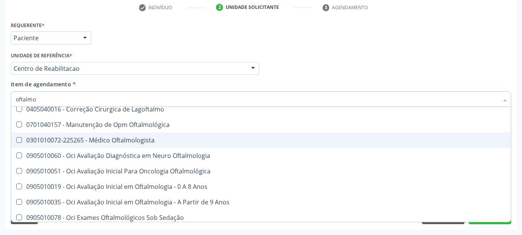
scroll to position [39, 0]
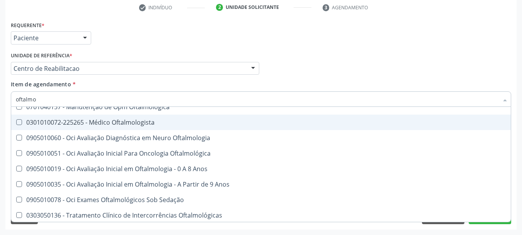
click at [131, 124] on div "0301010072-225265 - Médico Oftalmologista" at bounding box center [261, 122] width 490 height 6
checkbox Oftalmologista "true"
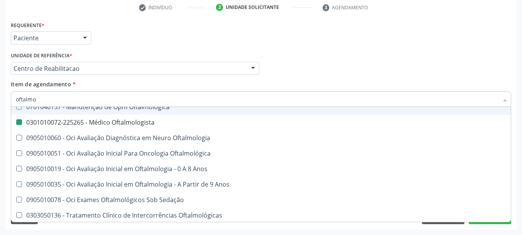
click at [265, 57] on div "Médico Solicitante Por favor, selecione a Unidade de Atendimento primeiro Nenhu…" at bounding box center [261, 65] width 504 height 30
checkbox Lagoftalmo "true"
checkbox Oftalmologista "false"
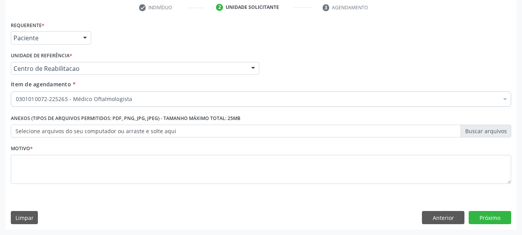
scroll to position [0, 0]
click at [269, 54] on div "Médico Solicitante Por favor, selecione a Unidade de Atendimento primeiro Nenhu…" at bounding box center [261, 65] width 504 height 30
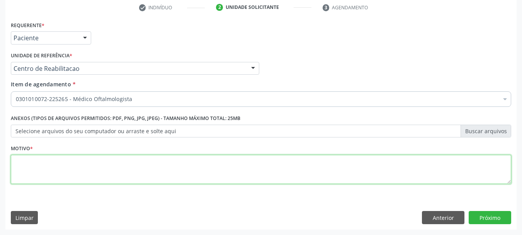
click at [64, 170] on textarea at bounding box center [261, 169] width 501 height 29
type textarea "..."
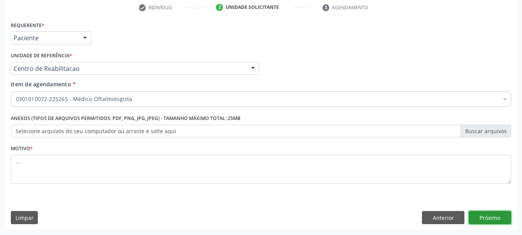
click at [487, 221] on button "Próximo" at bounding box center [490, 217] width 43 height 13
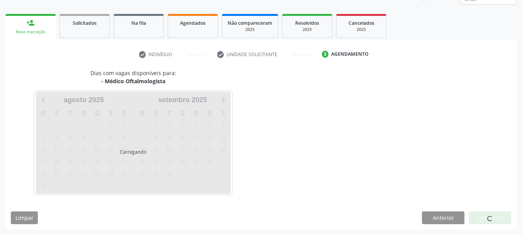
scroll to position [102, 0]
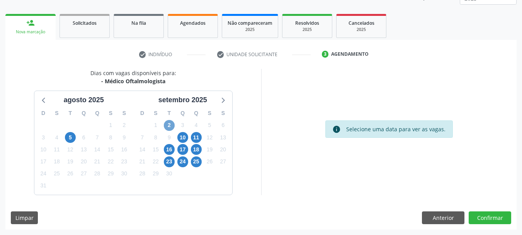
click at [172, 125] on span "2" at bounding box center [169, 125] width 11 height 11
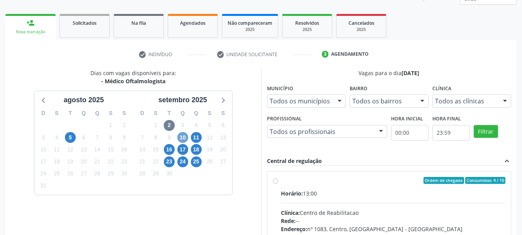
click at [180, 134] on span "10" at bounding box center [182, 137] width 11 height 11
click at [281, 182] on label "Ordem de chegada Consumidos: 5 / 6 Horário: 12:00 Clínica: Fundacao Altino Vent…" at bounding box center [393, 236] width 225 height 119
click at [275, 182] on input "Ordem de chegada Consumidos: 5 / 6 Horário: 12:00 Clínica: Fundacao Altino Vent…" at bounding box center [275, 180] width 5 height 7
radio input "true"
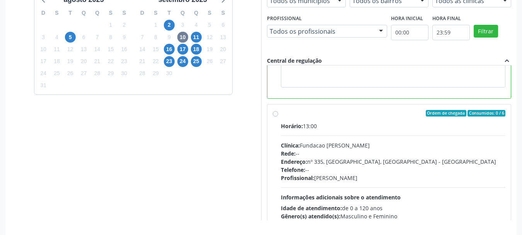
scroll to position [227, 0]
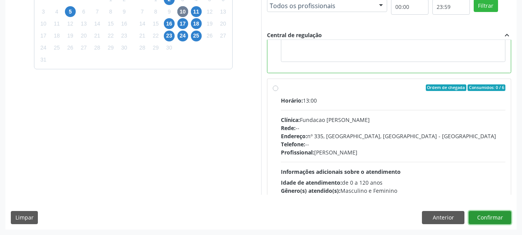
click at [490, 221] on button "Confirmar" at bounding box center [490, 217] width 43 height 13
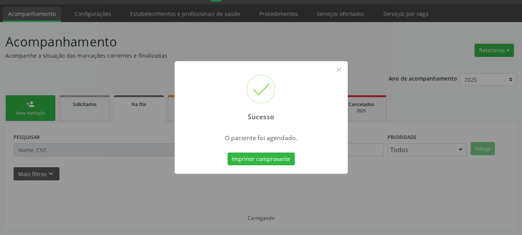
scroll to position [20, 0]
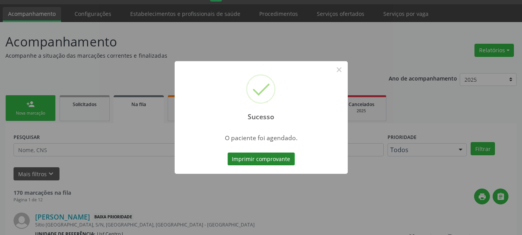
click at [291, 161] on button "Imprimir comprovante" at bounding box center [261, 158] width 67 height 13
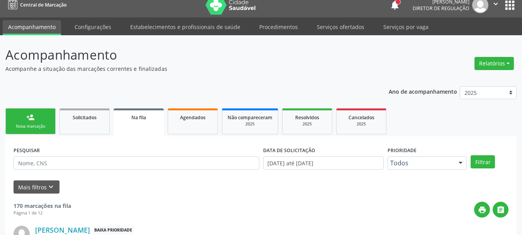
scroll to position [0, 0]
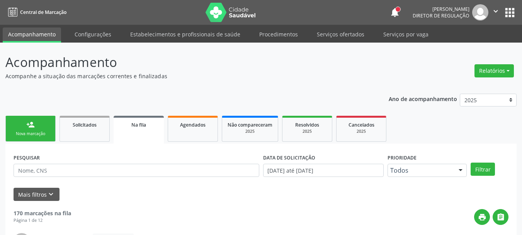
click at [504, 10] on button "apps" at bounding box center [510, 13] width 14 height 14
click at [510, 12] on button "apps" at bounding box center [510, 13] width 14 height 14
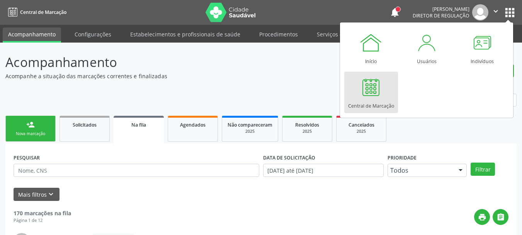
click at [390, 104] on div "Central de Marcação" at bounding box center [371, 104] width 46 height 10
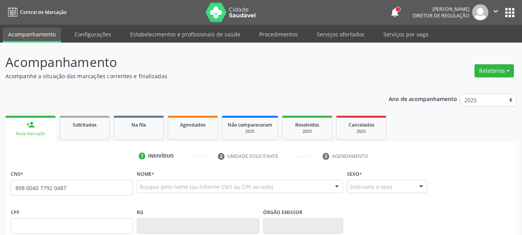
type input "898 0040 7792 0487"
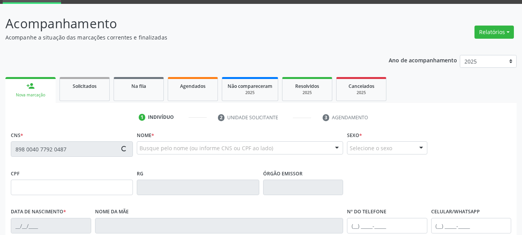
type input "211.356.574-91"
type input "[DATE]"
type input "[PERSON_NAME] da Conceição"
type input "[PHONE_NUMBER]"
type input "105"
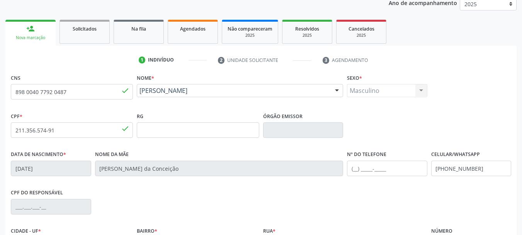
scroll to position [116, 0]
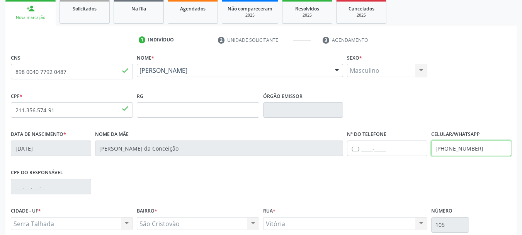
drag, startPoint x: 480, startPoint y: 147, endPoint x: 372, endPoint y: 164, distance: 109.9
click at [371, 163] on div "Data de nascimento * 0[DATE] Nome da mãe [PERSON_NAME] da Conceição Nº do Telef…" at bounding box center [261, 147] width 504 height 38
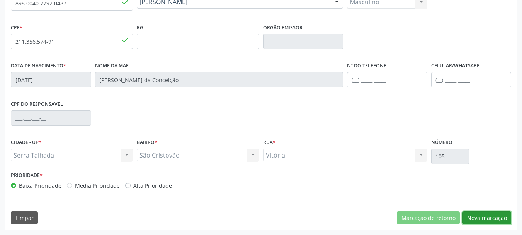
click at [498, 216] on button "Nova marcação" at bounding box center [487, 217] width 49 height 13
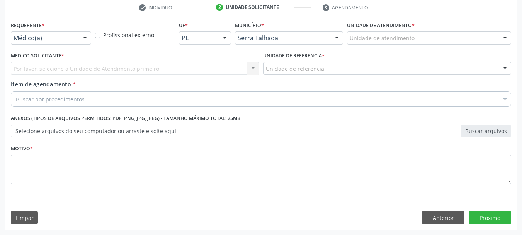
scroll to position [148, 0]
drag, startPoint x: 57, startPoint y: 37, endPoint x: 46, endPoint y: 61, distance: 26.3
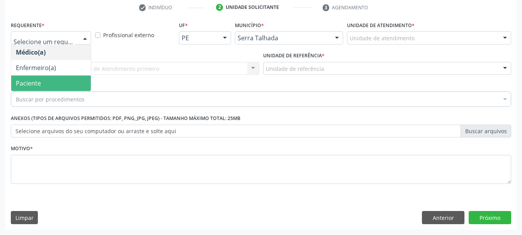
click at [36, 86] on span "Paciente" at bounding box center [28, 83] width 25 height 9
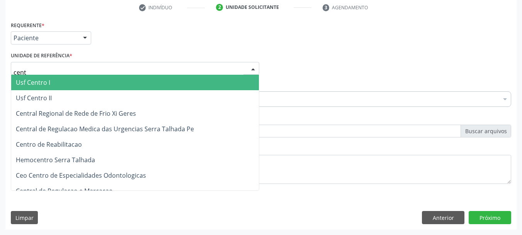
type input "centr"
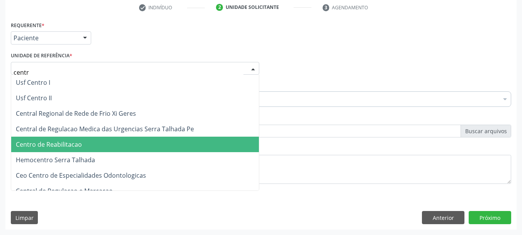
click at [44, 146] on span "Centro de Reabilitacao" at bounding box center [49, 144] width 66 height 9
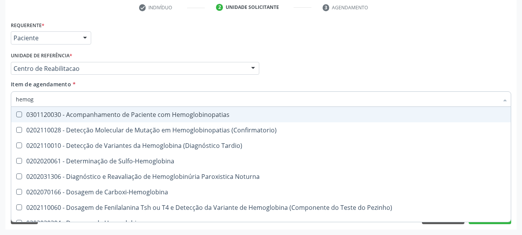
type input "hemogr"
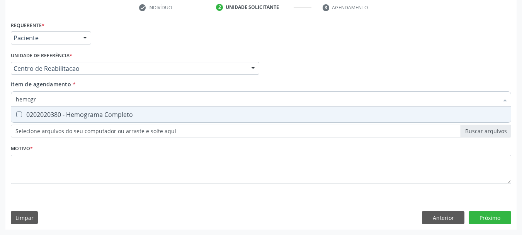
click at [32, 109] on span "0202020380 - Hemograma Completo" at bounding box center [261, 114] width 500 height 15
checkbox Completo "true"
type input "hemog"
checkbox Completo "false"
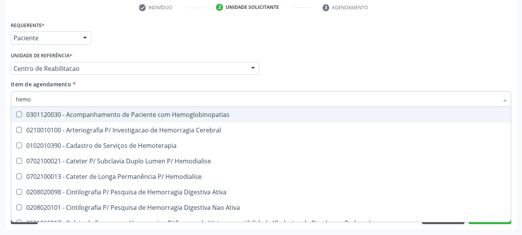
type input "hem"
checkbox Completo "false"
checkbox Elástica "true"
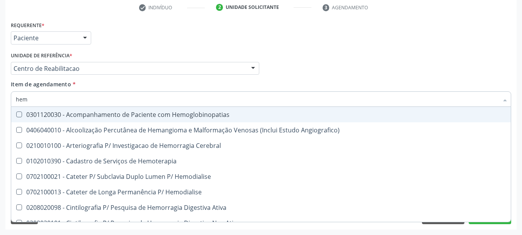
type input "he"
checkbox Completo "false"
checkbox Orgaos "true"
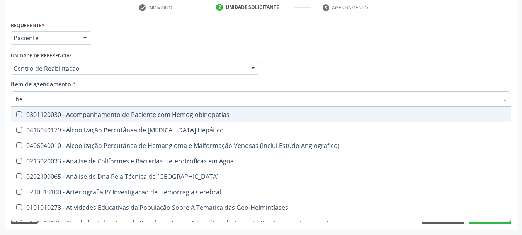
type input "h"
checkbox Completo "false"
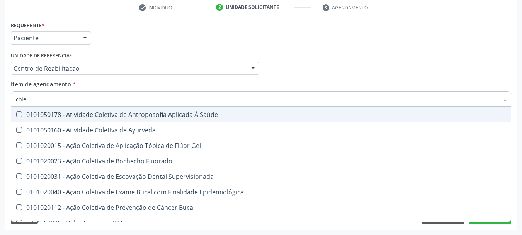
type input "coles"
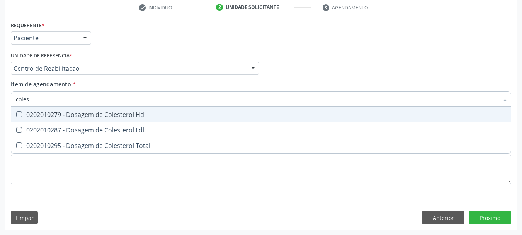
click at [65, 116] on div "0202010279 - Dosagem de Colesterol Hdl" at bounding box center [261, 114] width 490 height 6
checkbox Hdl "true"
click at [63, 124] on span "0202010287 - Dosagem de Colesterol Ldl" at bounding box center [261, 129] width 500 height 15
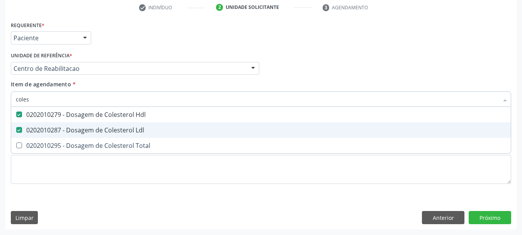
click at [56, 136] on span "0202010287 - Dosagem de Colesterol Ldl" at bounding box center [261, 129] width 500 height 15
click at [52, 131] on div "0202010287 - Dosagem de Colesterol Ldl" at bounding box center [261, 130] width 490 height 6
checkbox Ldl "true"
click at [54, 138] on span "0202010295 - Dosagem de Colesterol Total" at bounding box center [261, 145] width 500 height 15
checkbox Total "true"
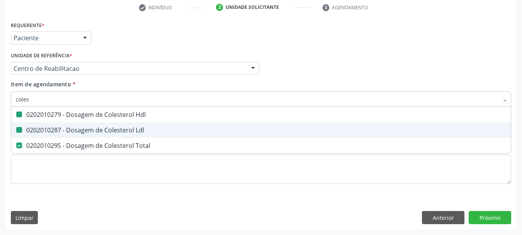
type input "cole"
checkbox Hdl "false"
checkbox Ldl "false"
checkbox Total "false"
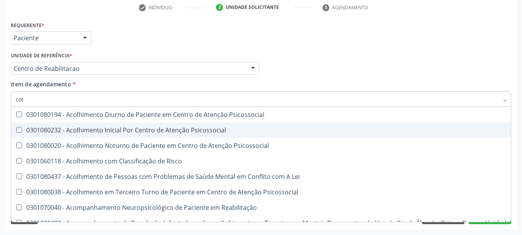
type input "co"
checkbox Hdl "false"
checkbox Ldl "false"
checkbox Total "false"
type input "c"
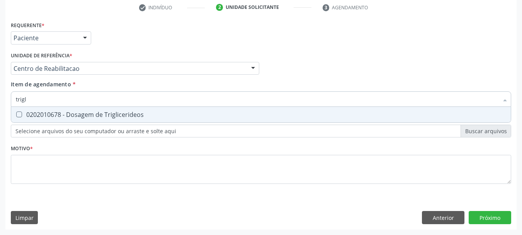
type input "trigli"
click at [62, 114] on div "0202010678 - Dosagem de Triglicerideos" at bounding box center [261, 114] width 490 height 6
checkbox Triglicerideos "true"
type input "tri"
checkbox Triglicerideos "false"
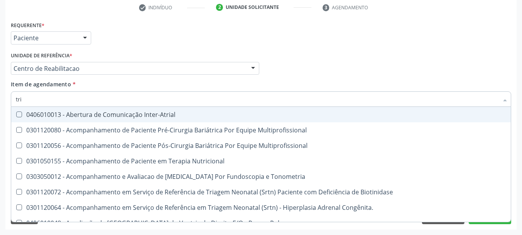
type input "tr"
checkbox Triglicerideos "false"
type input "t"
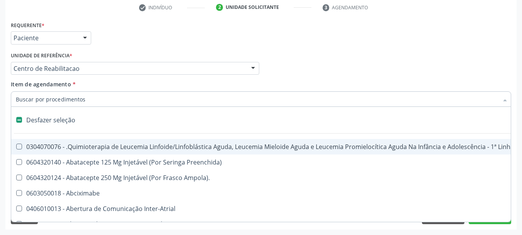
type input "g"
checkbox Linha "true"
checkbox Infusão "true"
checkbox Urostomizados "true"
checkbox Capsula\) "true"
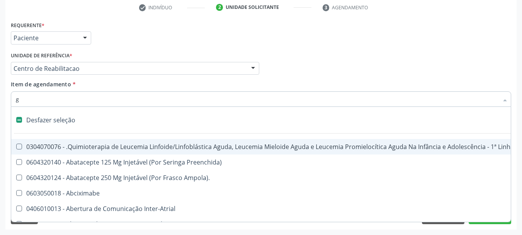
type input "gl"
checkbox Bloco "true"
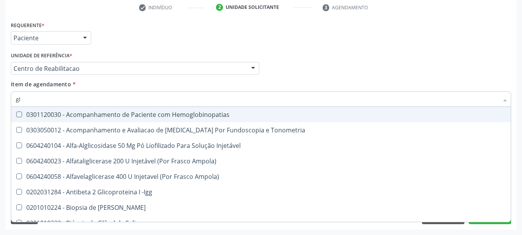
type input "gli"
checkbox Glomerular "true"
type input "glic"
checkbox Tardio\) "true"
checkbox Glomerular "false"
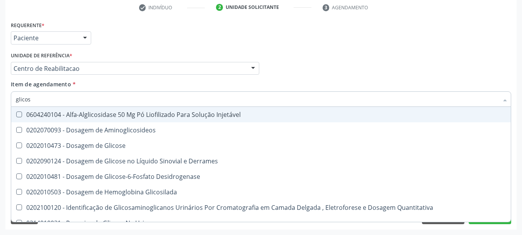
type input "glicose"
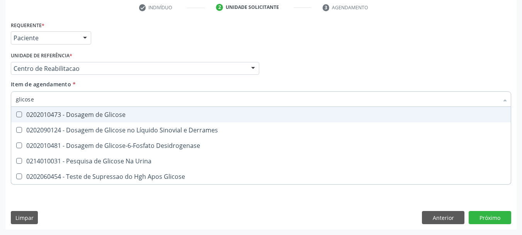
click at [62, 115] on div "0202010473 - Dosagem de Glicose" at bounding box center [261, 114] width 490 height 6
checkbox Glicose "true"
type input "glicos"
checkbox Glicose "false"
checkbox Desidrogenase "true"
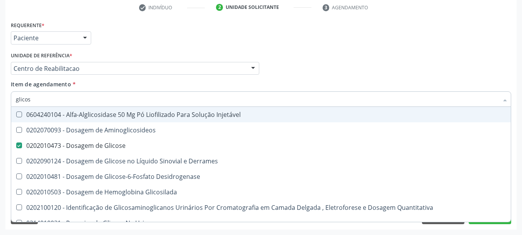
type input "glico"
checkbox Glicose "false"
checkbox Glicosilada "true"
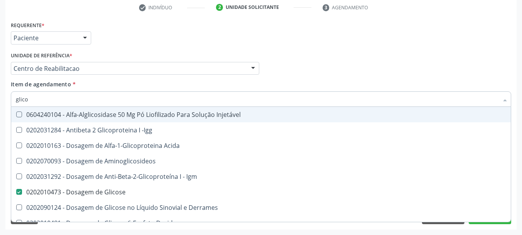
type input "glic"
checkbox Glicose "false"
checkbox Glicose "true"
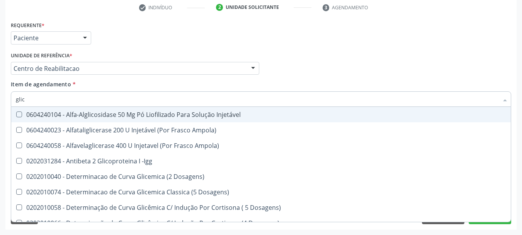
type input "gli"
checkbox Glicose "false"
checkbox Glicosilada "true"
checkbox Triglicerideos "false"
checkbox Delgada\) "true"
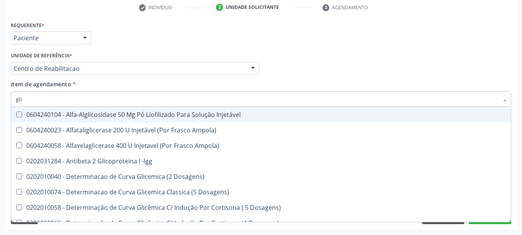
type input "gl"
checkbox Glicosilada "false"
checkbox Delgada\) "false"
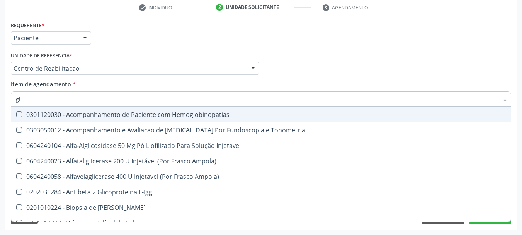
type input "g"
checkbox Glicose "false"
checkbox Triglicerideos "false"
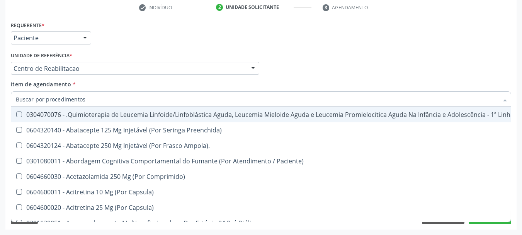
checkbox Hdl "false"
checkbox Ldl "false"
checkbox Total "false"
checkbox Glicose "false"
checkbox Triglicerideos "false"
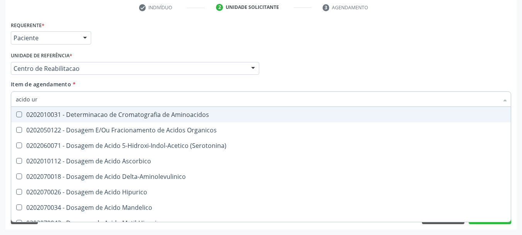
type input "acido uri"
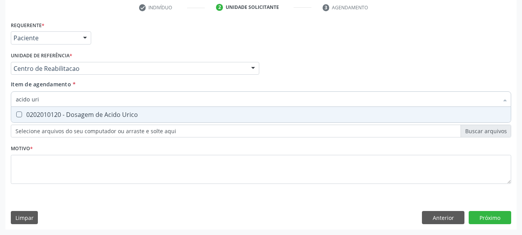
click at [62, 115] on div "0202010120 - Dosagem de Acido Urico" at bounding box center [261, 114] width 490 height 6
checkbox Urico "true"
type input "acido"
checkbox Urico "false"
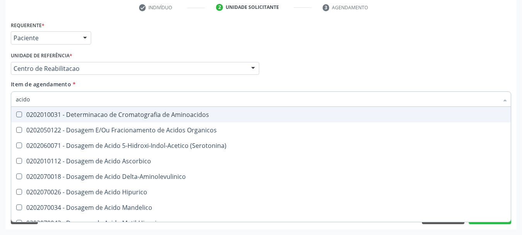
type input "acid"
checkbox Urico "false"
checkbox Cromatografia\) "true"
type input "a"
checkbox Cromatografia\) "false"
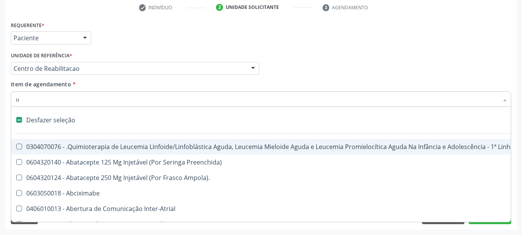
type input "ur"
checkbox Esquerdo "true"
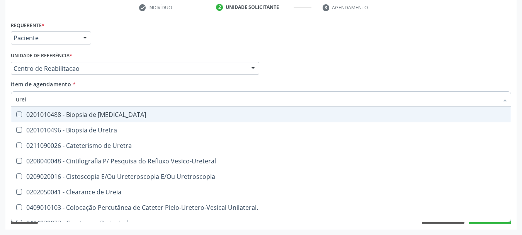
type input "ureia"
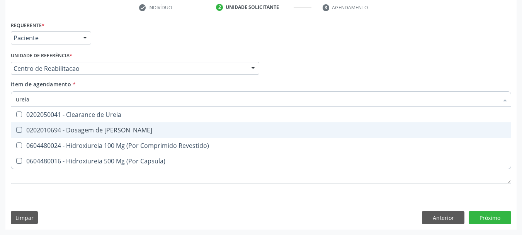
click at [70, 131] on div "0202010694 - Dosagem de Ureia" at bounding box center [261, 130] width 490 height 6
checkbox Ureia "true"
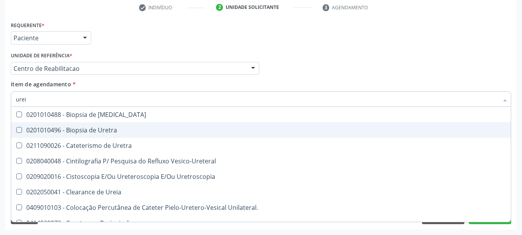
type input "ure"
checkbox Uretra "false"
type input "ur"
checkbox Ureia "false"
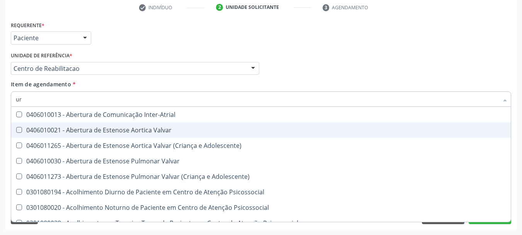
type input "u"
checkbox Urico "false"
checkbox Ureia "false"
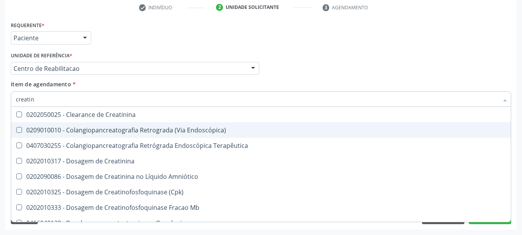
type input "creatini"
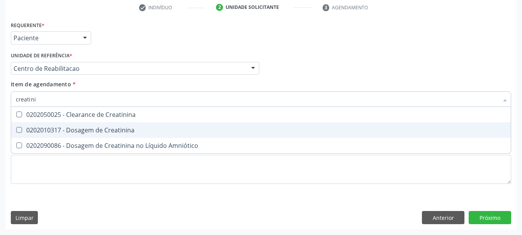
click at [70, 131] on div "0202010317 - Dosagem de Creatinina" at bounding box center [261, 130] width 490 height 6
checkbox Creatinina "true"
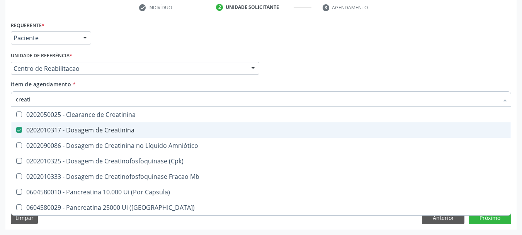
type input "creat"
checkbox Creatinina "false"
checkbox \(Cpk\) "true"
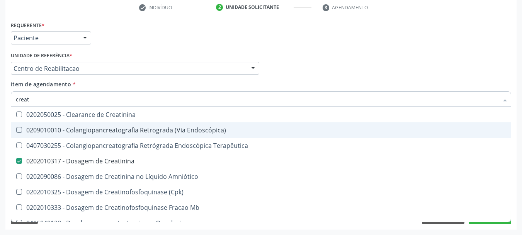
type input "crea"
checkbox Creatinina "false"
checkbox Mb "true"
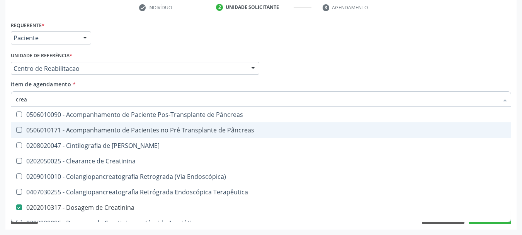
type input "cre"
checkbox Creatinina "false"
checkbox Oncologia "true"
type input "cr"
checkbox Oncologia "false"
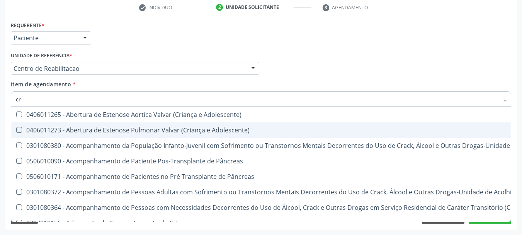
type input "c"
checkbox Creatinina "false"
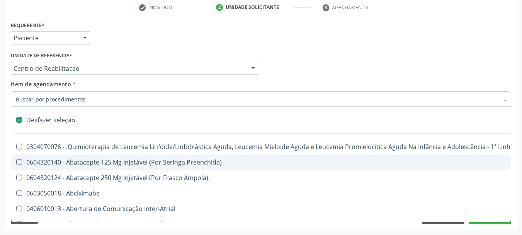
type input "u"
checkbox Cistorrafia "true"
checkbox Hpv "true"
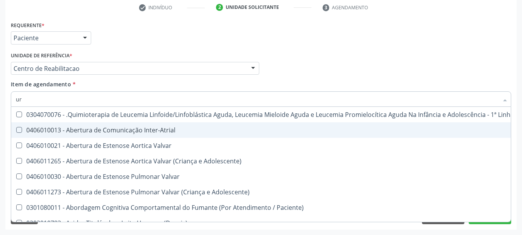
type input "uri"
checkbox Aparentado "true"
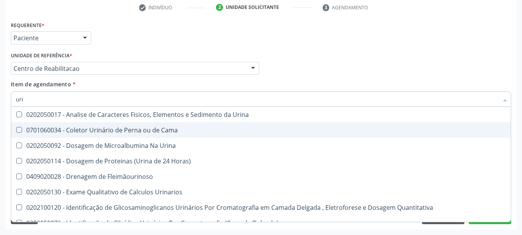
type input "urin"
checkbox Eletroforese\) "false"
type input "urina"
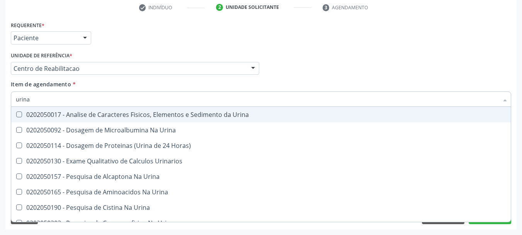
click at [75, 115] on div "0202050017 - Analise de Caracteres Fisicos, Elementos e Sedimento da Urina" at bounding box center [261, 114] width 490 height 6
checkbox Urina "true"
type input "uri"
checkbox Abdominal "true"
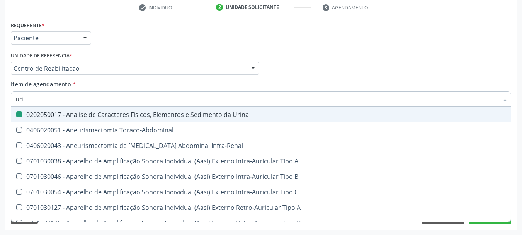
type input "ur"
checkbox Urina "false"
checkbox Cônica "true"
checkbox Urico "false"
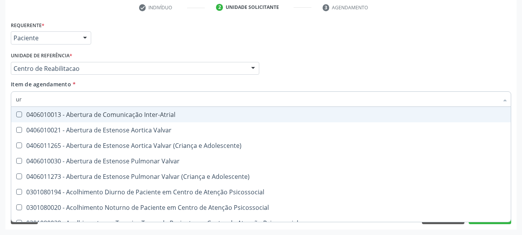
type input "u"
checkbox Urina "false"
checkbox Alimentos "true"
checkbox Urico "false"
checkbox Ureia "false"
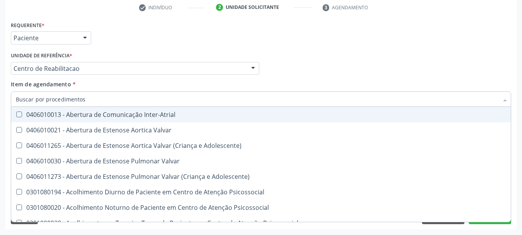
checkbox Alimentos "false"
checkbox Segmento\) "true"
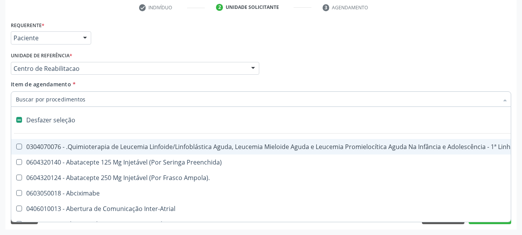
type input "t"
checkbox Reto "true"
checkbox Urina "false"
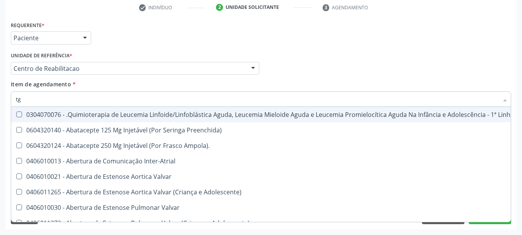
type input "tgo"
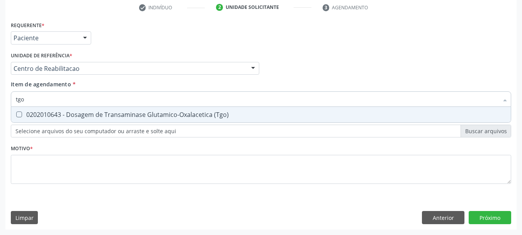
click at [75, 115] on div "0202010643 - Dosagem de Transaminase Glutamico-Oxalacetica (Tgo)" at bounding box center [261, 114] width 490 height 6
checkbox \(Tgo\) "true"
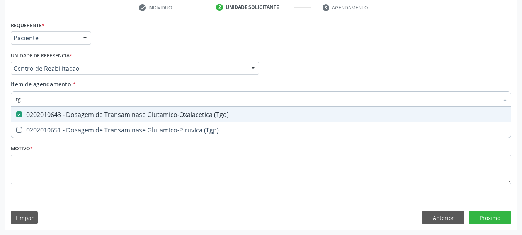
type input "tgp"
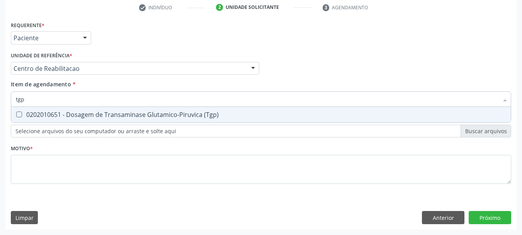
click at [75, 115] on div "0202010651 - Dosagem de Transaminase Glutamico-Piruvica (Tgp)" at bounding box center [261, 114] width 490 height 6
checkbox \(Tgp\) "true"
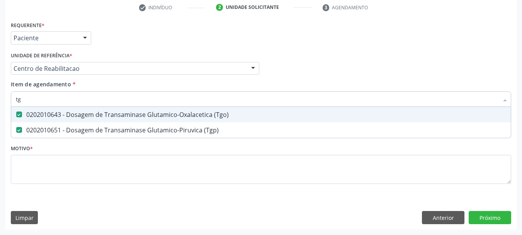
type input "t"
checkbox \(Tgo\) "false"
checkbox \(Tgp\) "false"
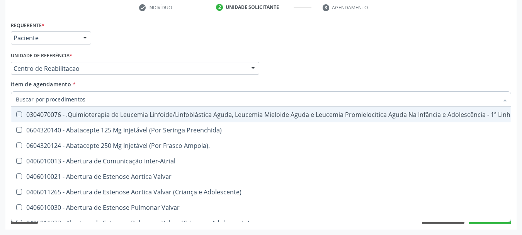
checkbox Urina "false"
checkbox Central "true"
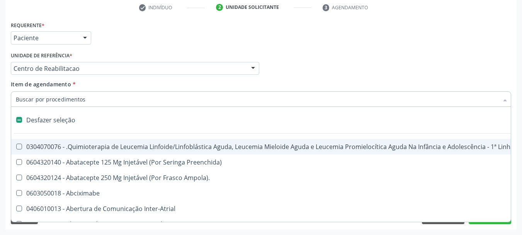
type input "p"
checkbox Urina "false"
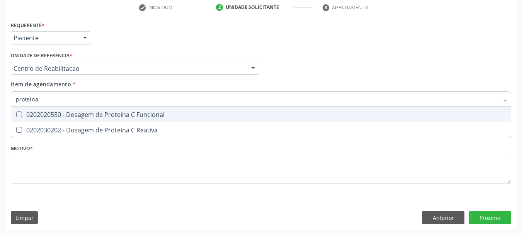
type input "proteina c"
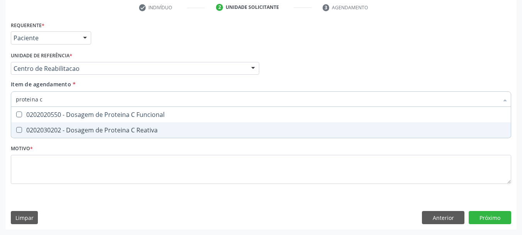
click at [73, 127] on div "0202030202 - Dosagem de Proteina C Reativa" at bounding box center [261, 130] width 490 height 6
checkbox Reativa "true"
type input "proteina"
checkbox Reativa "false"
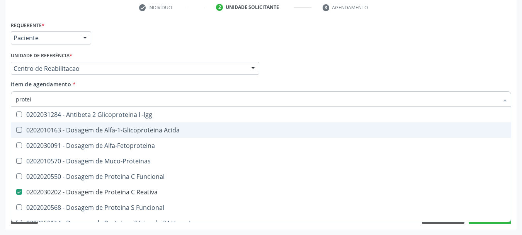
type input "prote"
checkbox Reativa "false"
checkbox Fracoes "true"
type input "prot"
checkbox Fracoes "false"
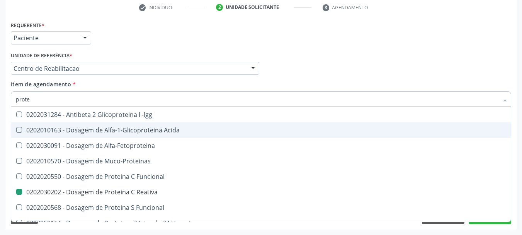
checkbox Liquor "true"
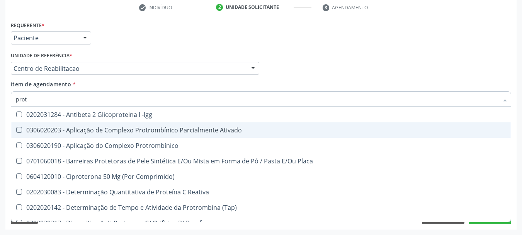
type input "pro"
checkbox Reativa "false"
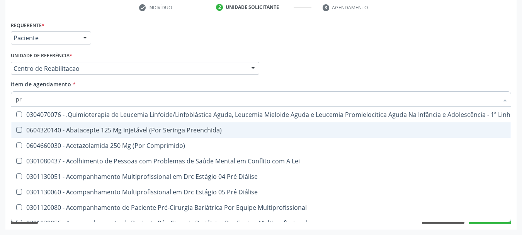
type input "p"
checkbox Reativa "false"
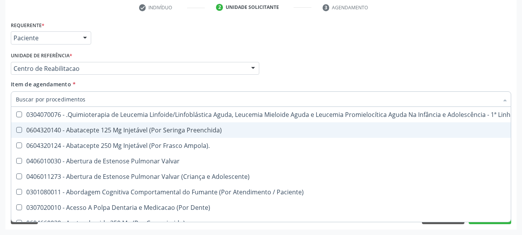
checkbox Vaso-Espasmo "true"
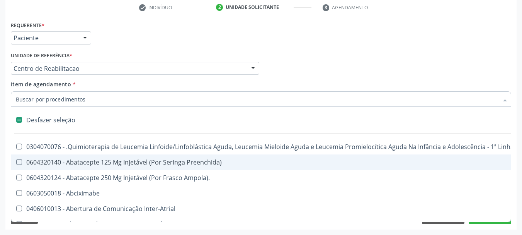
type input "b"
checkbox Urina "false"
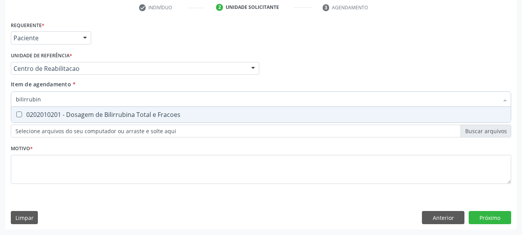
type input "bilirrubina"
click at [71, 109] on span "0202010201 - Dosagem de Bilirrubina Total e Fracoes" at bounding box center [261, 114] width 500 height 15
checkbox Fracoes "true"
type input "b"
checkbox Fracoes "false"
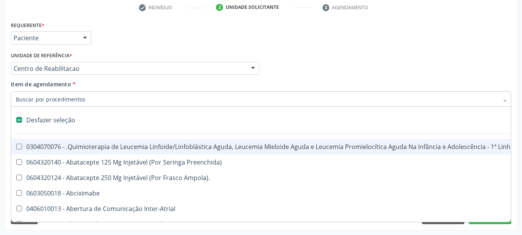
type input "t"
checkbox Reto "true"
checkbox Urina "false"
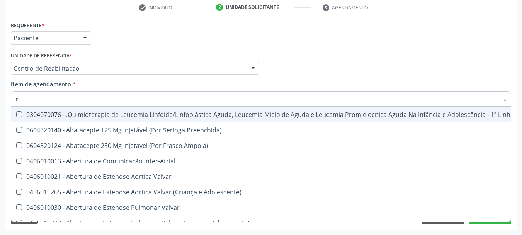
type input "t4"
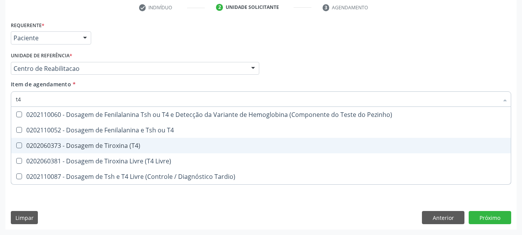
click at [78, 144] on div "0202060373 - Dosagem de Tiroxina (T4)" at bounding box center [261, 145] width 490 height 6
checkbox \(T4\) "true"
type input "t"
checkbox \(T4\) "false"
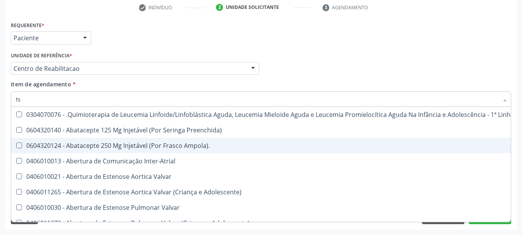
type input "tsh"
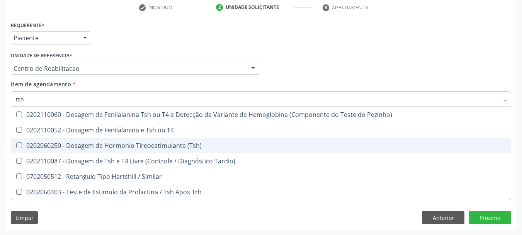
click at [68, 146] on div "0202060250 - Dosagem de Hormonio Tireoestimulante (Tsh)" at bounding box center [261, 145] width 490 height 6
checkbox \(Tsh\) "true"
type input "ts"
checkbox \(Tsh\) "false"
checkbox Tardio\) "true"
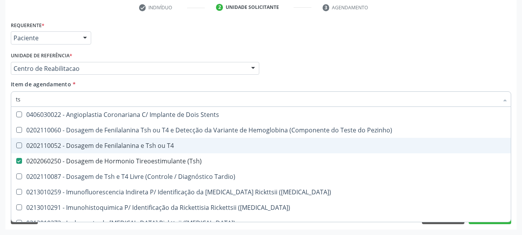
type input "t"
checkbox \(Tsh\) "false"
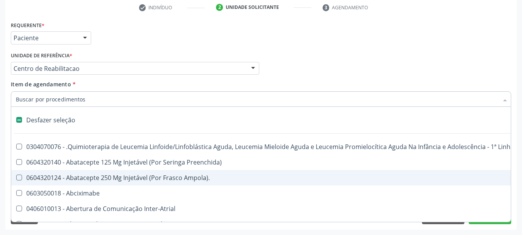
scroll to position [155, 0]
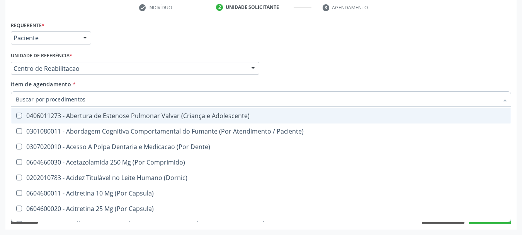
click at [284, 80] on div "Item de agendamento * Desfazer seleção 0304070076 - .Quimioterapia de Leucemia …" at bounding box center [261, 92] width 501 height 24
checkbox Preenchida\) "true"
checkbox Ampola\)\ "true"
checkbox Abciximabe "true"
checkbox Inter-Atrial "true"
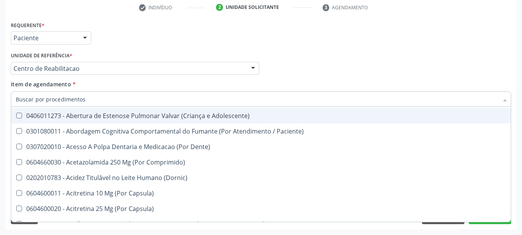
checkbox Valvar "true"
checkbox Adolescente\) "true"
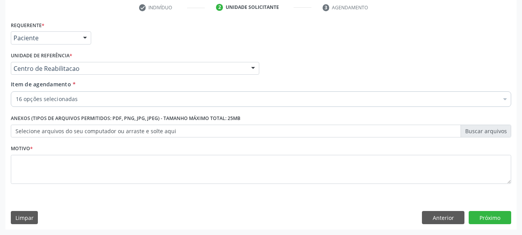
scroll to position [0, 0]
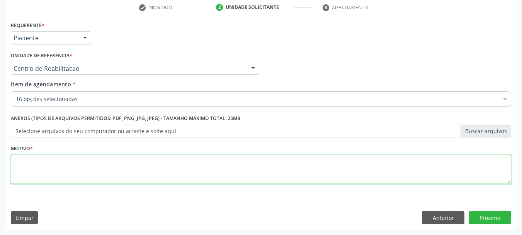
click at [75, 170] on textarea at bounding box center [261, 169] width 501 height 29
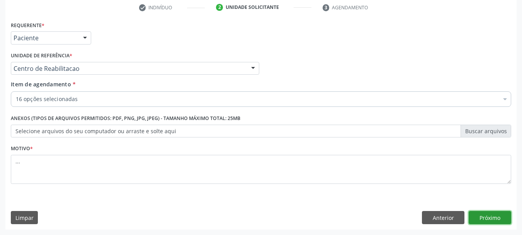
click at [480, 218] on button "Próximo" at bounding box center [490, 217] width 43 height 13
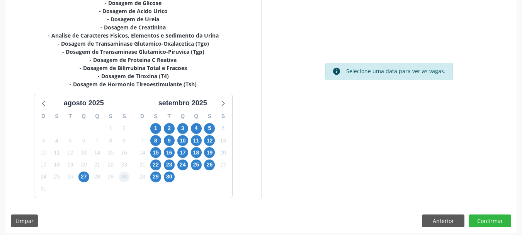
scroll to position [223, 0]
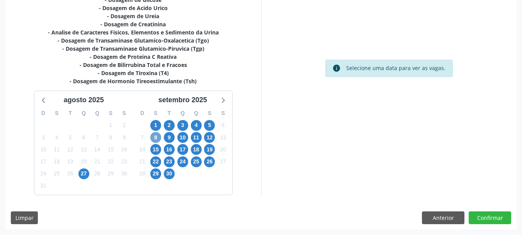
click at [156, 138] on span "8" at bounding box center [155, 137] width 11 height 11
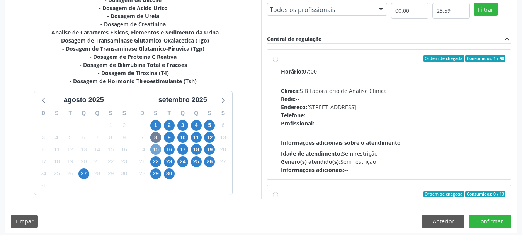
click at [158, 148] on span "15" at bounding box center [155, 149] width 11 height 11
click at [157, 157] on span "22" at bounding box center [155, 161] width 11 height 11
click at [168, 122] on span "2" at bounding box center [169, 125] width 11 height 11
click at [280, 55] on div "Ordem de chegada Consumidos: 33 / 35 Horário: 06:30 Clínica: Laboratorio Sao Fr…" at bounding box center [389, 114] width 233 height 119
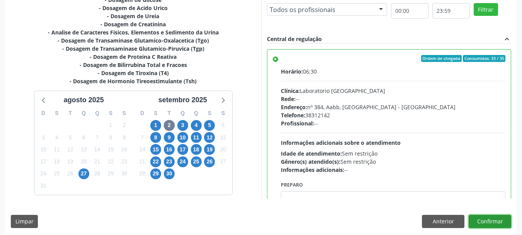
click at [490, 218] on button "Confirmar" at bounding box center [490, 221] width 43 height 13
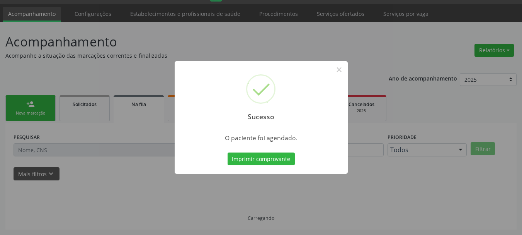
scroll to position [20, 0]
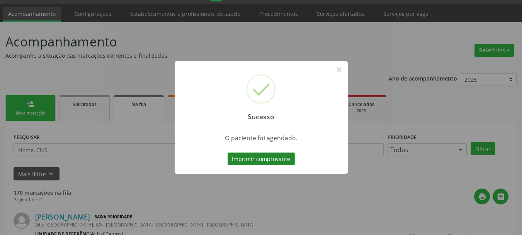
click at [262, 162] on button "Imprimir comprovante" at bounding box center [261, 158] width 67 height 13
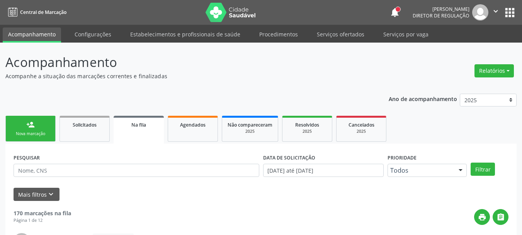
click at [510, 10] on button "apps" at bounding box center [510, 13] width 14 height 14
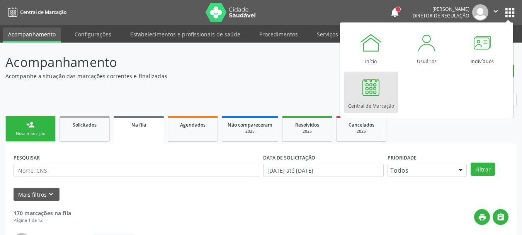
click at [375, 109] on link "Central de Marcação" at bounding box center [371, 92] width 54 height 41
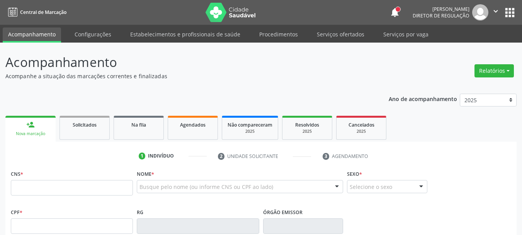
click at [20, 189] on input "text" at bounding box center [72, 187] width 122 height 15
type input "708 5003 4026 9079"
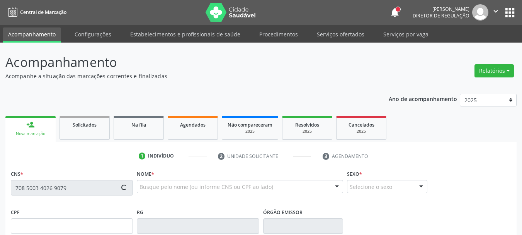
scroll to position [39, 0]
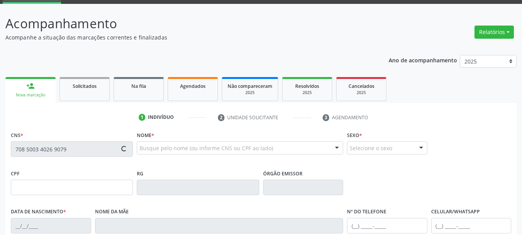
type input "341.627.634-53"
type input "[DATE]"
type input "[PERSON_NAME]"
type input "[PHONE_NUMBER]"
type input "S/N"
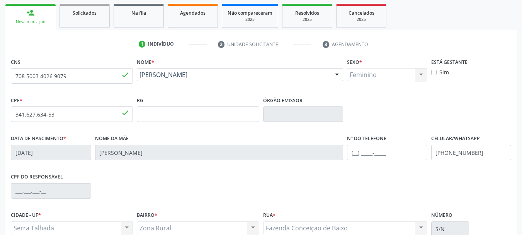
scroll to position [116, 0]
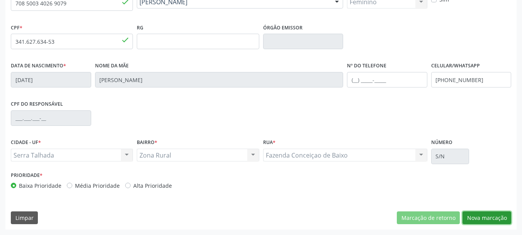
click at [493, 221] on button "Nova marcação" at bounding box center [487, 217] width 49 height 13
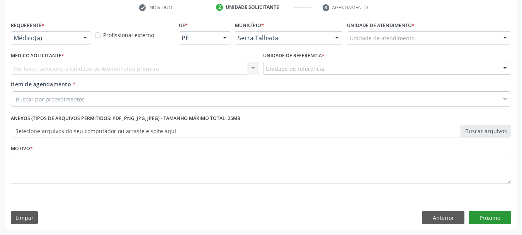
scroll to position [148, 0]
drag, startPoint x: 44, startPoint y: 37, endPoint x: 44, endPoint y: 41, distance: 3.9
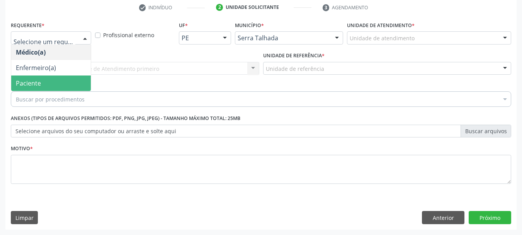
click at [42, 82] on span "Paciente" at bounding box center [51, 82] width 80 height 15
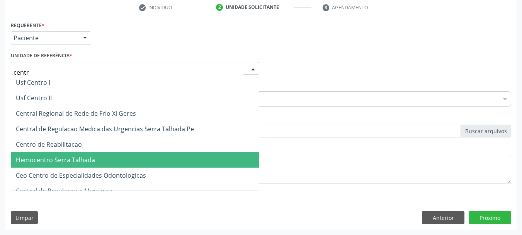
type input "centro"
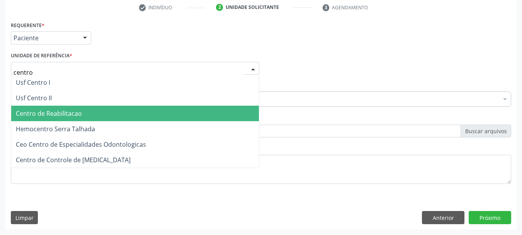
click at [82, 113] on span "Centro de Reabilitacao" at bounding box center [135, 113] width 248 height 15
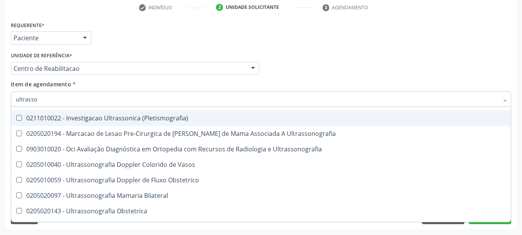
scroll to position [0, 0]
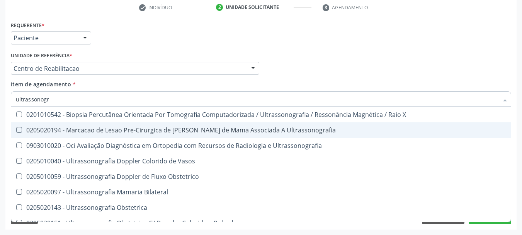
type input "ultrassonogra"
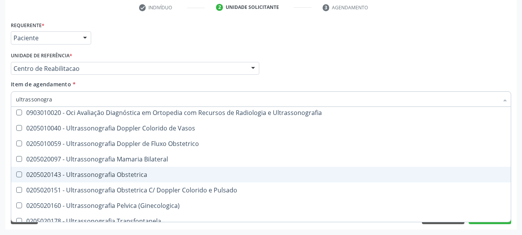
scroll to position [77, 0]
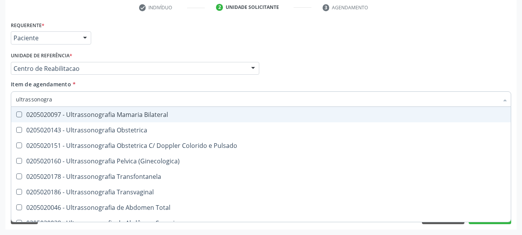
click at [129, 117] on div "0205020097 - Ultrassonografia Mamaria Bilateral" at bounding box center [261, 114] width 490 height 6
checkbox Bilateral "true"
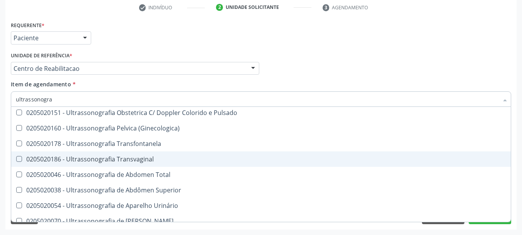
scroll to position [193, 0]
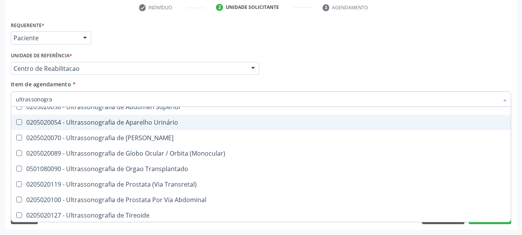
click at [315, 61] on div "Médico Solicitante Por favor, selecione a Unidade de Atendimento primeiro Nenhu…" at bounding box center [261, 65] width 504 height 30
checkbox Ultrassonografia "true"
checkbox Bilateral "false"
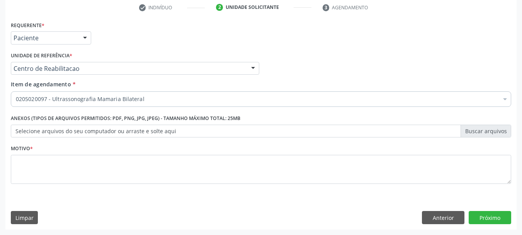
scroll to position [0, 0]
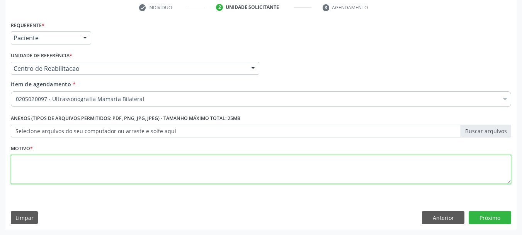
click at [129, 174] on textarea at bounding box center [261, 169] width 501 height 29
type textarea "...."
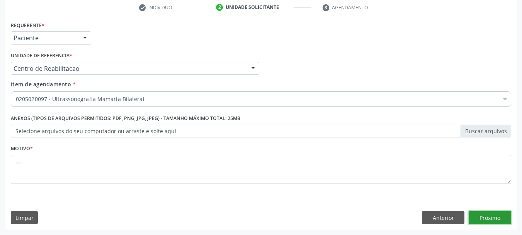
click at [496, 220] on button "Próximo" at bounding box center [490, 217] width 43 height 13
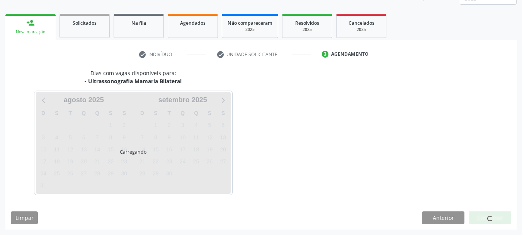
scroll to position [102, 0]
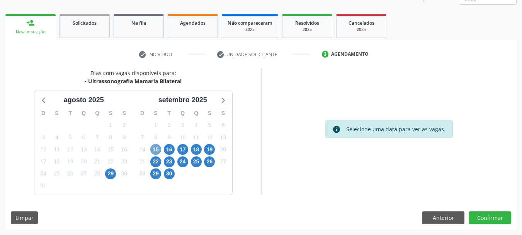
click at [159, 148] on span "15" at bounding box center [155, 149] width 11 height 11
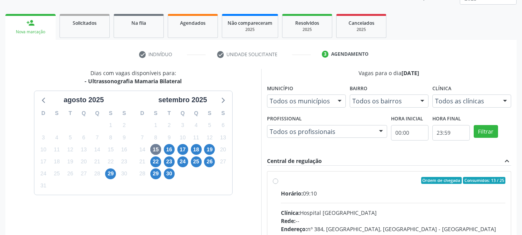
click at [281, 180] on label "Ordem de chegada Consumidos: 13 / 25 Horário: 09:10 Clínica: Hospital Sao Franc…" at bounding box center [393, 236] width 225 height 119
click at [277, 180] on input "Ordem de chegada Consumidos: 13 / 25 Horário: 09:10 Clínica: Hospital Sao Franc…" at bounding box center [275, 180] width 5 height 7
radio input "true"
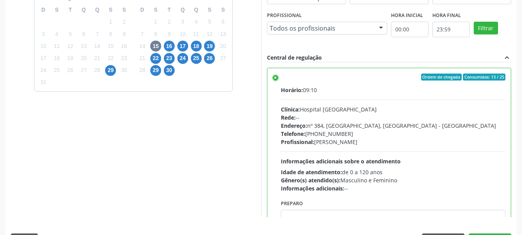
scroll to position [227, 0]
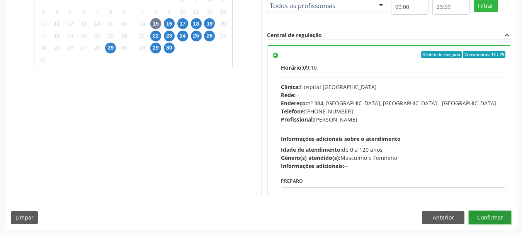
click at [500, 215] on button "Confirmar" at bounding box center [490, 217] width 43 height 13
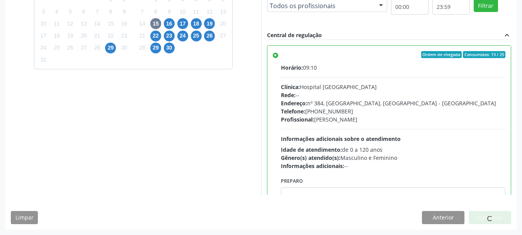
scroll to position [20, 0]
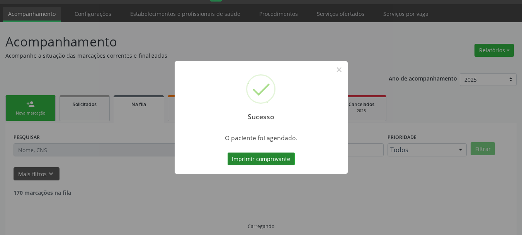
drag, startPoint x: 285, startPoint y: 150, endPoint x: 284, endPoint y: 155, distance: 4.4
click at [284, 152] on div "Imprimir comprovante Cancel" at bounding box center [261, 159] width 71 height 16
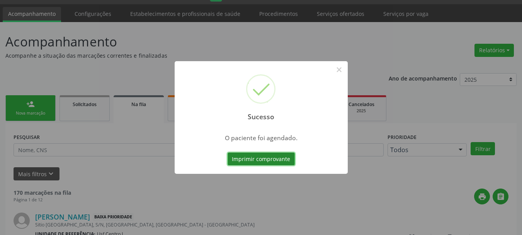
click at [286, 154] on button "Imprimir comprovante" at bounding box center [261, 158] width 67 height 13
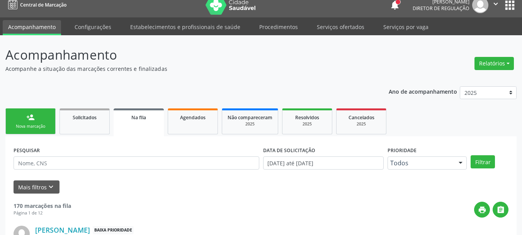
scroll to position [0, 0]
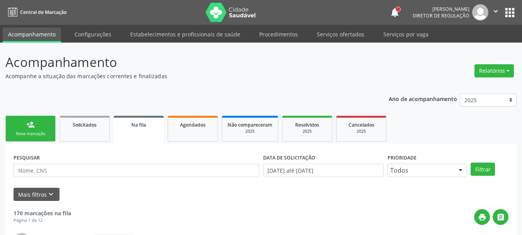
click at [509, 12] on button "apps" at bounding box center [510, 13] width 14 height 14
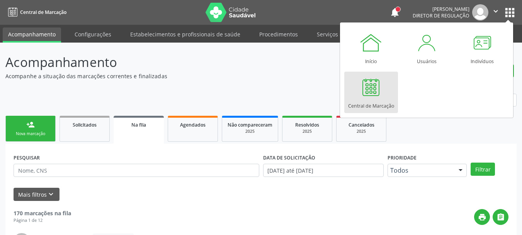
click at [379, 107] on div "Central de Marcação" at bounding box center [371, 104] width 46 height 10
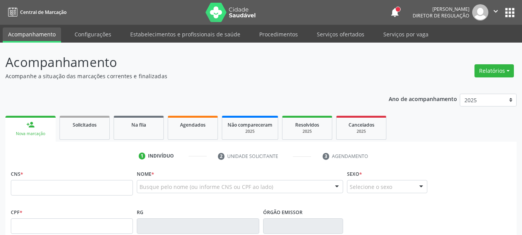
click at [77, 186] on input "text" at bounding box center [72, 187] width 122 height 15
type input "898 0037 2238 1152"
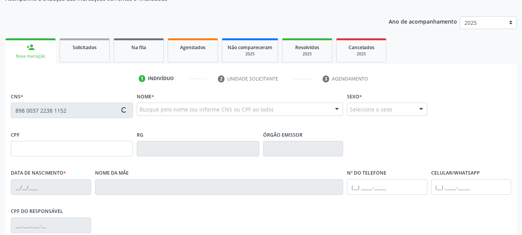
type input "175.463.944-57"
type input "[DATE]"
type input "[PERSON_NAME]"
type input "[PHONE_NUMBER]"
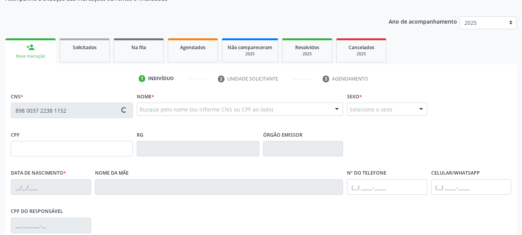
type input "S/N"
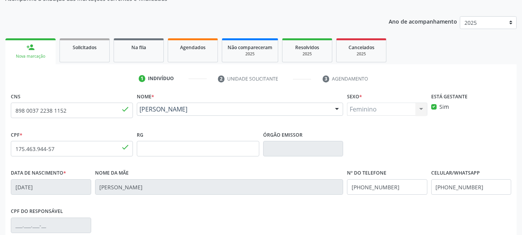
scroll to position [116, 0]
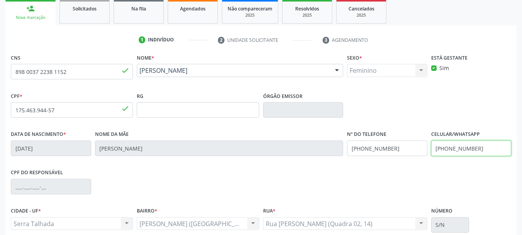
drag, startPoint x: 485, startPoint y: 146, endPoint x: 348, endPoint y: 148, distance: 136.4
click at [348, 149] on div "Data de nascimento * [DATE] Nome da mãe [PERSON_NAME] Nº do Telefone [PHONE_NUM…" at bounding box center [261, 147] width 504 height 38
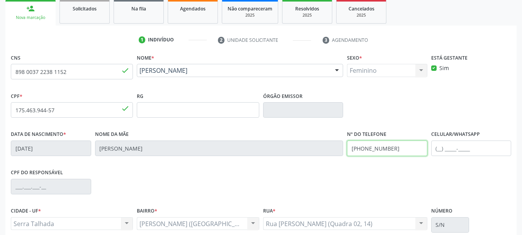
click at [325, 150] on div "Data de nascimento * [DATE] Nome da mãe [PERSON_NAME] Nº do Telefone [PHONE_NUM…" at bounding box center [261, 147] width 504 height 38
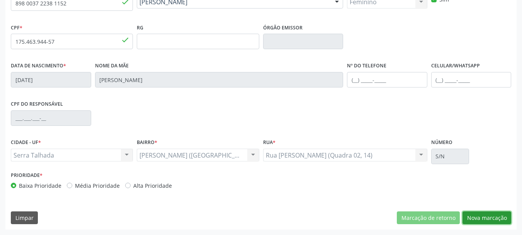
drag, startPoint x: 484, startPoint y: 219, endPoint x: 475, endPoint y: 214, distance: 10.2
click at [484, 220] on button "Nova marcação" at bounding box center [487, 217] width 49 height 13
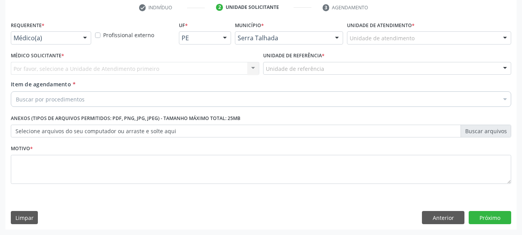
scroll to position [148, 0]
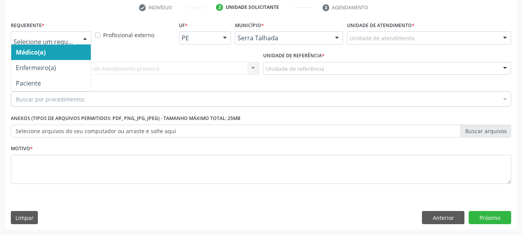
drag, startPoint x: 51, startPoint y: 37, endPoint x: 43, endPoint y: 60, distance: 24.1
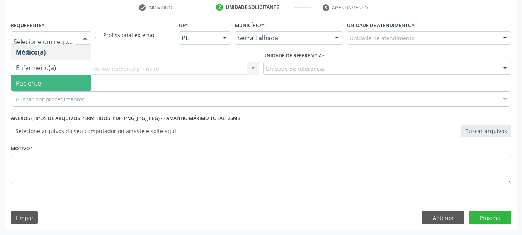
click at [41, 79] on span "Paciente" at bounding box center [51, 82] width 80 height 15
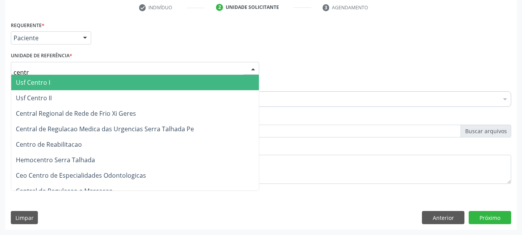
type input "centro"
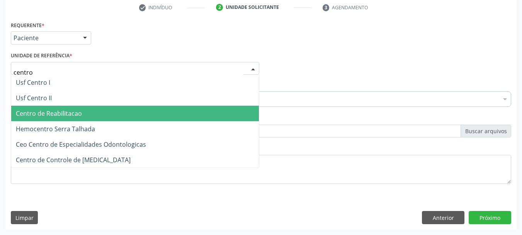
click at [48, 118] on span "Centro de Reabilitacao" at bounding box center [135, 113] width 248 height 15
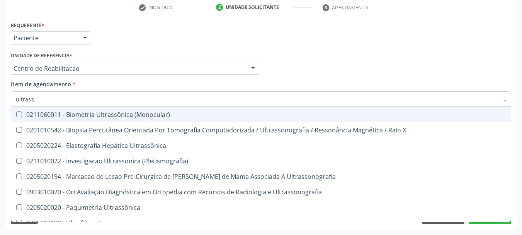
type input "ultrasso"
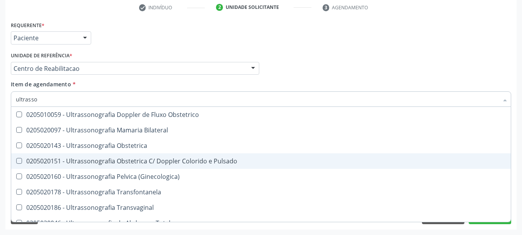
scroll to position [116, 0]
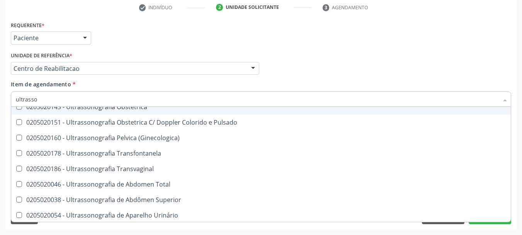
click at [140, 110] on div "0205020143 - Ultrassonografia Obstetrica" at bounding box center [261, 107] width 490 height 6
checkbox Obstetrica "true"
click at [330, 67] on div "Médico Solicitante Por favor, selecione a Unidade de Atendimento primeiro Nenhu…" at bounding box center [261, 65] width 504 height 30
checkbox \(Pletismografia\) "true"
checkbox Obstetrica "false"
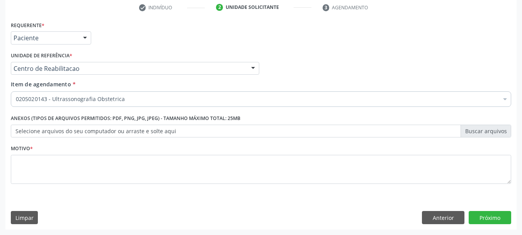
scroll to position [0, 0]
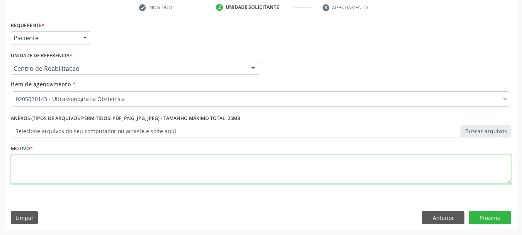
click at [110, 175] on textarea at bounding box center [261, 169] width 501 height 29
type textarea "...."
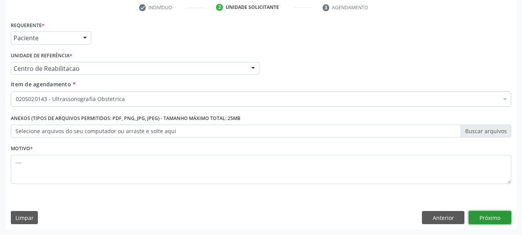
click at [497, 217] on button "Próximo" at bounding box center [490, 217] width 43 height 13
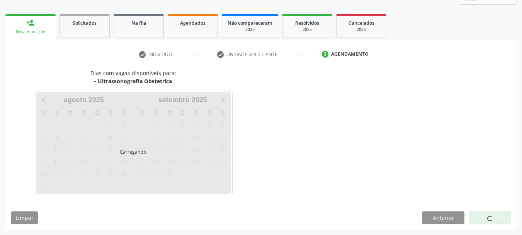
scroll to position [102, 0]
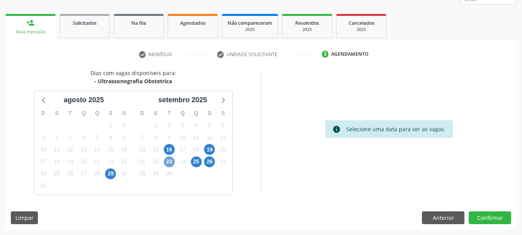
click at [173, 162] on span "23" at bounding box center [169, 161] width 11 height 11
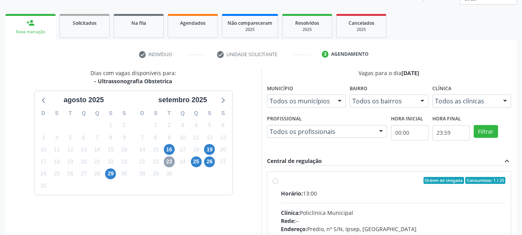
scroll to position [140, 0]
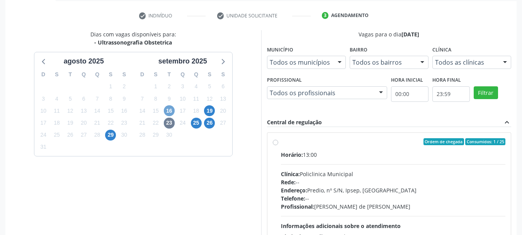
click at [171, 111] on span "16" at bounding box center [169, 110] width 11 height 11
click at [281, 141] on label "Ordem de chegada Consumidos: 19 / 25 Horário: 13:00 Clínica: Policlinica Munici…" at bounding box center [393, 197] width 225 height 119
click at [273, 141] on input "Ordem de chegada Consumidos: 19 / 25 Horário: 13:00 Clínica: Policlinica Munici…" at bounding box center [275, 141] width 5 height 7
radio input "true"
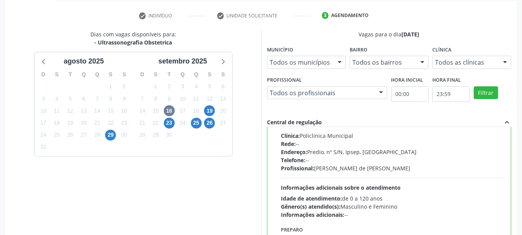
scroll to position [227, 0]
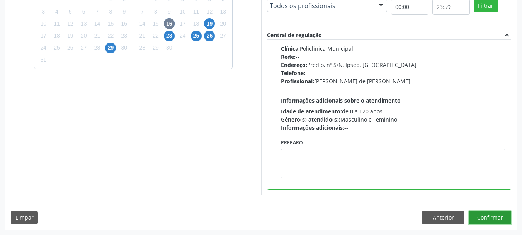
click at [494, 216] on button "Confirmar" at bounding box center [490, 217] width 43 height 13
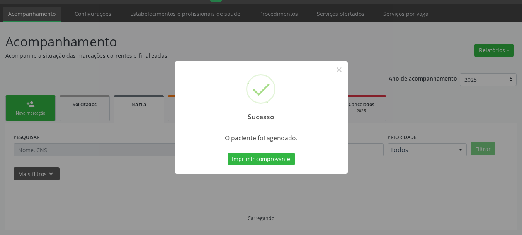
scroll to position [20, 0]
click at [275, 162] on button "Imprimir comprovante" at bounding box center [261, 158] width 67 height 13
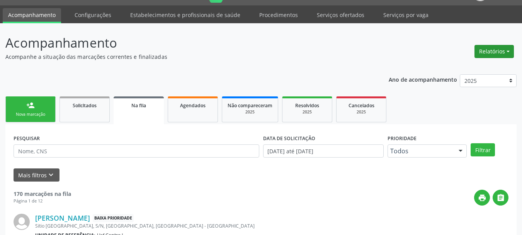
scroll to position [0, 0]
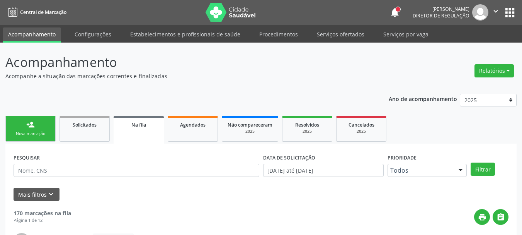
click at [513, 9] on button "apps" at bounding box center [510, 13] width 14 height 14
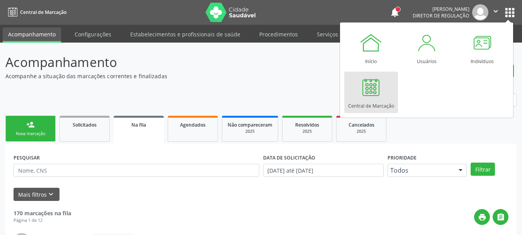
click at [358, 106] on div "Central de Marcação" at bounding box center [371, 104] width 46 height 10
